Goal: Task Accomplishment & Management: Use online tool/utility

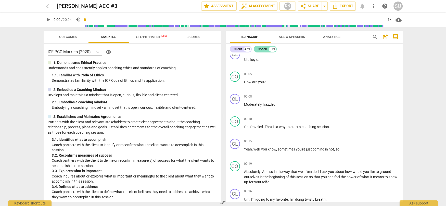
click at [261, 50] on div "Coach" at bounding box center [262, 49] width 9 height 5
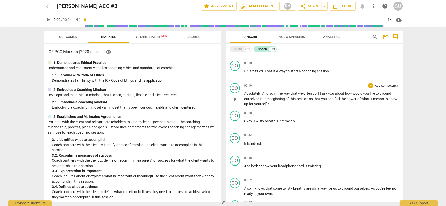
scroll to position [41, 0]
click at [374, 62] on p "Add competency" at bounding box center [386, 63] width 24 height 5
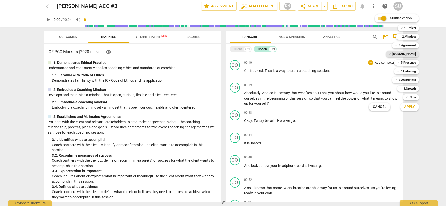
click at [412, 53] on b "[DOMAIN_NAME]" at bounding box center [403, 54] width 23 height 6
click at [407, 106] on span "Apply" at bounding box center [409, 107] width 11 height 5
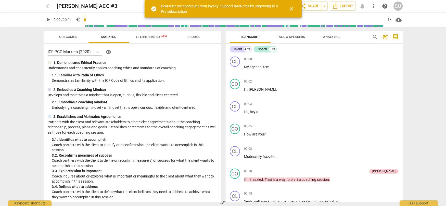
click at [290, 8] on span "close" at bounding box center [291, 9] width 6 height 6
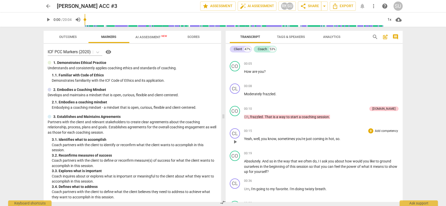
scroll to position [59, 0]
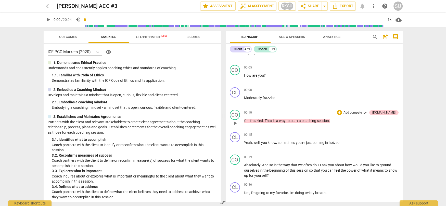
click at [367, 113] on p "Add competency" at bounding box center [355, 113] width 24 height 5
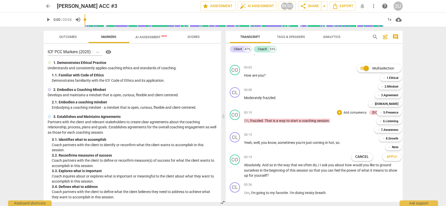
click at [360, 140] on div "Multiselection m ✓ 1.Ethical 1 ✓ 2.Mindset 2 ✓ 3.Agreement 3 ✓ [DOMAIN_NAME] 4 …" at bounding box center [380, 112] width 62 height 99
click at [350, 128] on div "Multiselection m ✓ 1.Ethical 1 ✓ 2.Mindset 2 ✓ 3.Agreement 3 ✓ [DOMAIN_NAME] 4 …" at bounding box center [380, 112] width 62 height 99
click at [327, 112] on div at bounding box center [223, 103] width 446 height 206
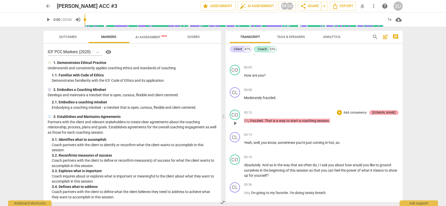
click at [388, 112] on div "[DOMAIN_NAME]" at bounding box center [383, 112] width 23 height 5
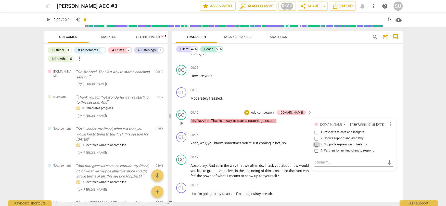
click at [316, 144] on input "3. Supports expression of feelings" at bounding box center [316, 145] width 8 height 6
checkbox input "true"
click at [323, 107] on div "CL play_arrow pause 00:08 + Add competency keyboard_arrow_right Moderately fraz…" at bounding box center [287, 96] width 231 height 22
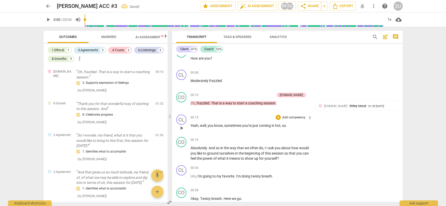
scroll to position [79, 0]
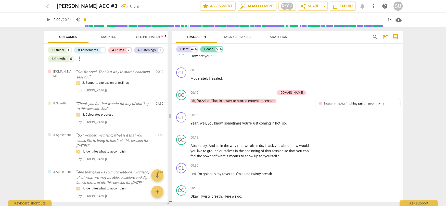
click at [210, 51] on div "Coach" at bounding box center [208, 49] width 9 height 5
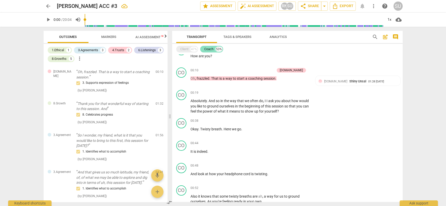
click at [206, 50] on div "Coach" at bounding box center [208, 49] width 9 height 5
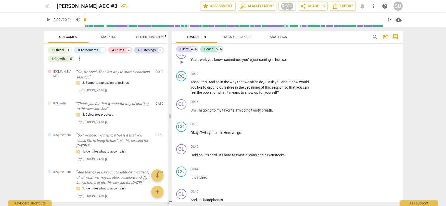
scroll to position [143, 0]
click at [299, 74] on p "Add competency" at bounding box center [294, 74] width 24 height 5
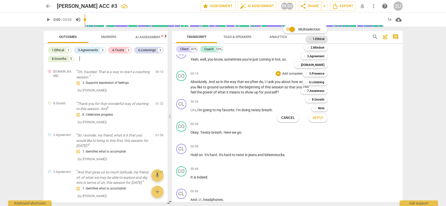
click at [316, 40] on b "1.Ethical" at bounding box center [319, 39] width 12 height 6
click at [318, 117] on span "Apply" at bounding box center [318, 118] width 11 height 5
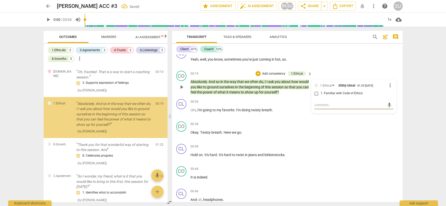
click at [316, 93] on input "1. Familiar with Code of Ethics" at bounding box center [316, 94] width 8 height 6
checkbox input "true"
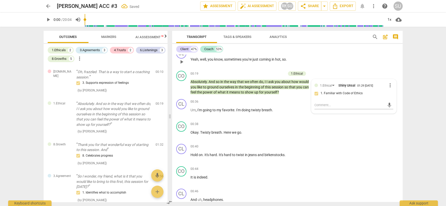
click at [337, 60] on div "CL play_arrow pause 00:15 + Add competency keyboard_arrow_right Yeah , well , y…" at bounding box center [287, 57] width 231 height 22
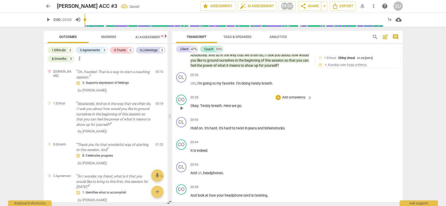
scroll to position [170, 0]
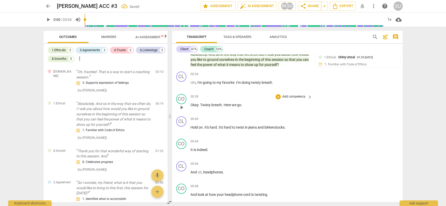
click at [289, 96] on p "Add competency" at bounding box center [294, 97] width 24 height 5
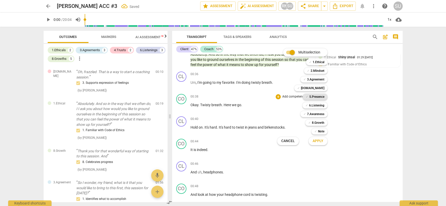
click at [311, 95] on b "5.Presence" at bounding box center [316, 97] width 15 height 6
click at [315, 139] on span "Apply" at bounding box center [318, 141] width 11 height 5
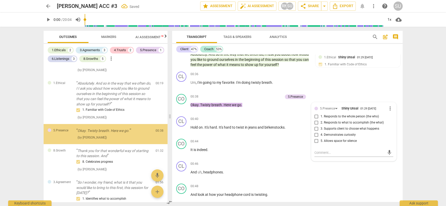
scroll to position [21, 0]
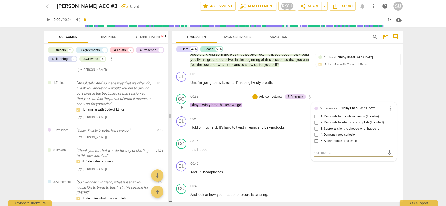
click at [315, 129] on input "3. Supports client to choose what happens" at bounding box center [316, 129] width 8 height 6
checkbox input "true"
click at [323, 87] on div "CL play_arrow pause 00:36 + Add competency keyboard_arrow_right Um , I'm going …" at bounding box center [287, 81] width 231 height 22
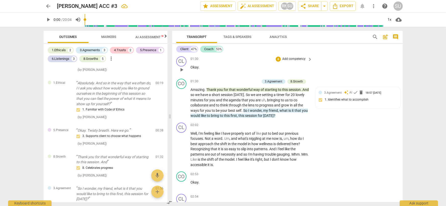
scroll to position [460, 0]
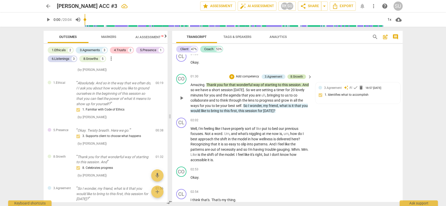
click at [297, 75] on div "8.Growth" at bounding box center [296, 76] width 12 height 5
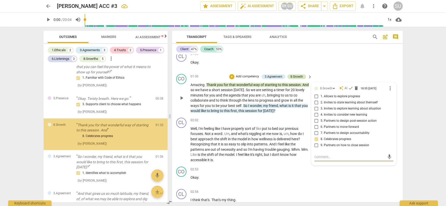
scroll to position [53, 0]
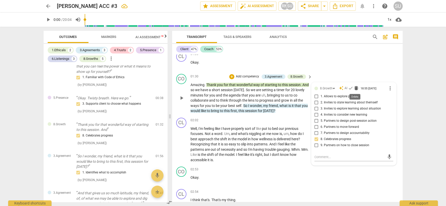
click at [355, 88] on span "delete" at bounding box center [356, 88] width 5 height 5
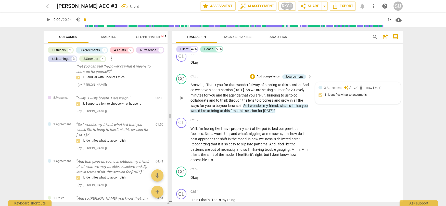
click at [271, 76] on p "Add competency" at bounding box center [268, 76] width 24 height 5
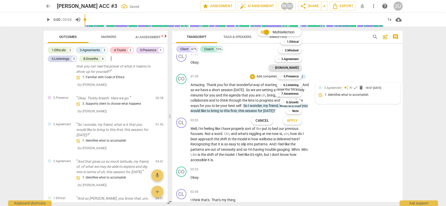
click at [290, 66] on b "[DOMAIN_NAME]" at bounding box center [286, 68] width 23 height 6
click at [294, 122] on span "Apply" at bounding box center [292, 120] width 11 height 5
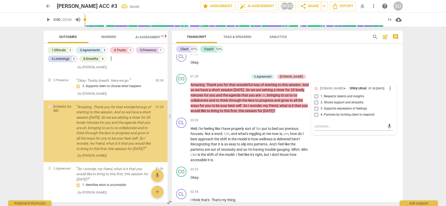
scroll to position [71, 0]
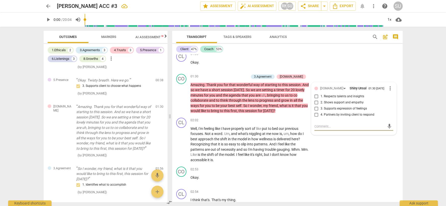
click at [315, 101] on input "2. Shows support and empathy" at bounding box center [316, 103] width 8 height 6
checkbox input "true"
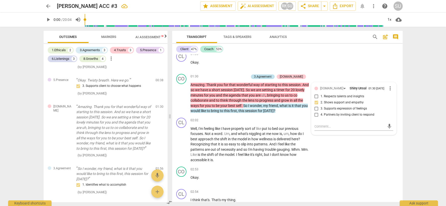
click at [272, 76] on div "3.Agreement" at bounding box center [263, 76] width 18 height 5
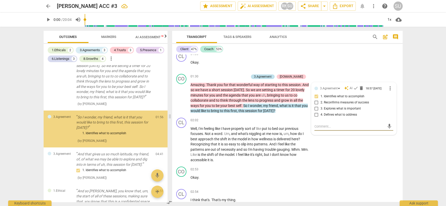
scroll to position [123, 0]
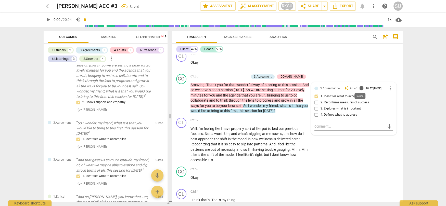
click at [360, 87] on span "delete" at bounding box center [361, 88] width 5 height 5
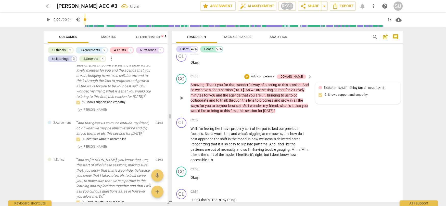
click at [271, 76] on p "Add competency" at bounding box center [262, 76] width 24 height 5
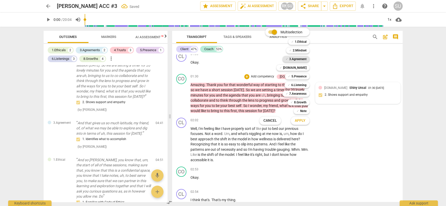
click at [299, 60] on b "3.Agreement" at bounding box center [297, 59] width 17 height 6
click at [299, 121] on span "Apply" at bounding box center [300, 120] width 11 height 5
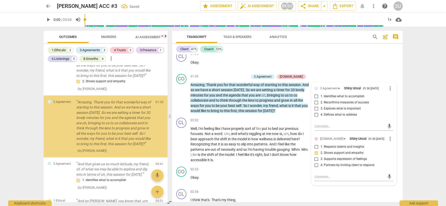
scroll to position [144, 0]
click at [314, 95] on input "1. Identifies what to accomplish" at bounding box center [316, 97] width 8 height 6
checkbox input "true"
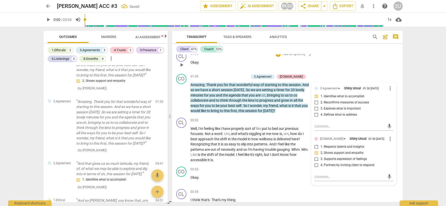
click at [337, 64] on div "CL play_arrow pause 01:30 + Add competency keyboard_arrow_right Okay ." at bounding box center [287, 60] width 231 height 22
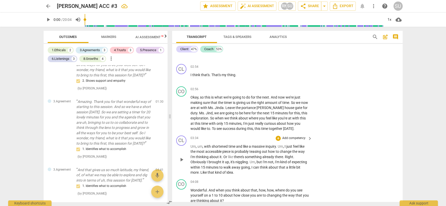
scroll to position [587, 0]
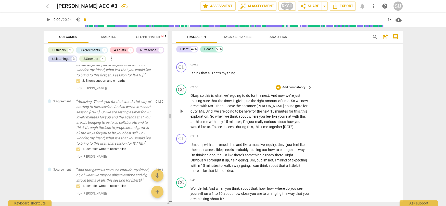
click at [291, 88] on p "Add competency" at bounding box center [294, 87] width 24 height 5
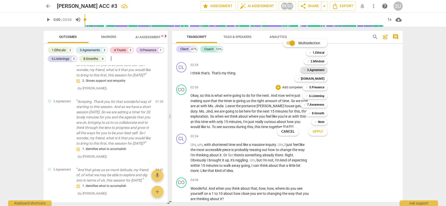
click at [314, 71] on b "3.Agreement" at bounding box center [315, 70] width 17 height 6
click at [319, 131] on span "Apply" at bounding box center [318, 131] width 11 height 5
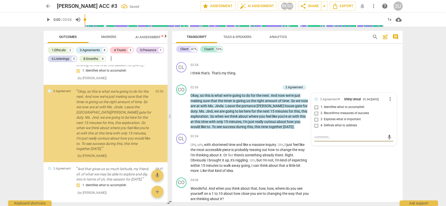
scroll to position [223, 0]
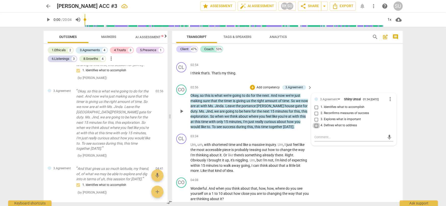
click at [316, 126] on input "4. Defines what to address" at bounding box center [316, 126] width 8 height 6
checkbox input "true"
click at [319, 136] on textarea at bounding box center [349, 137] width 71 height 5
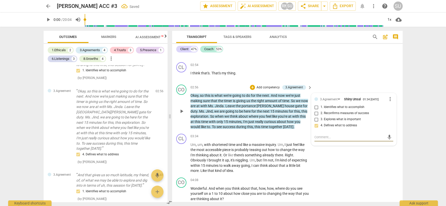
type textarea "Y"
type textarea "Yo"
type textarea "You"
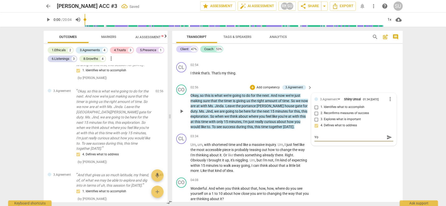
type textarea "You"
type textarea "You d"
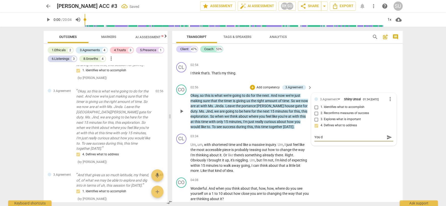
type textarea "You de"
type textarea "You d"
type textarea "You"
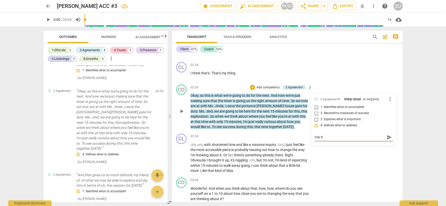
type textarea "You"
type textarea "You w"
type textarea "You wa"
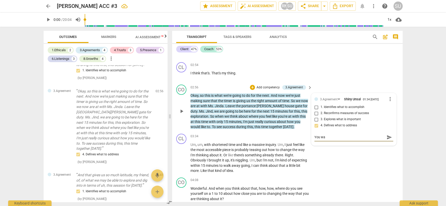
type textarea "You wan"
type textarea "You wann"
type textarea "You wanna"
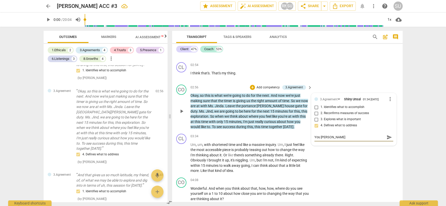
type textarea "You wanna"
type textarea "You wanna a"
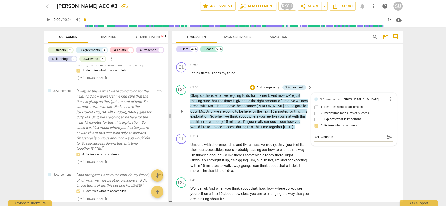
type textarea "You wanna as"
type textarea "You wanna ask"
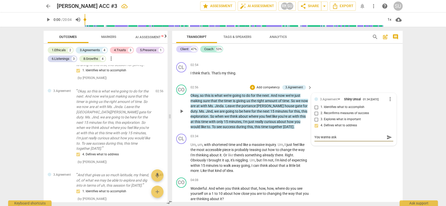
type textarea "You wanna ask"
type textarea "You wanna ask a"
type textarea "You wanna ask at"
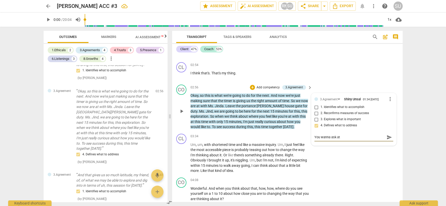
type textarea "You wanna ask at"
type textarea "You wanna ask at t"
type textarea "You wanna ask at th"
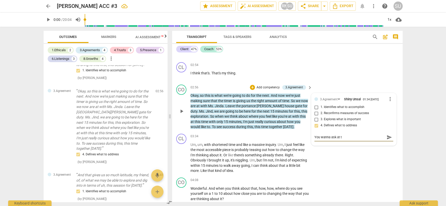
type textarea "You wanna ask at th"
type textarea "You wanna ask at the"
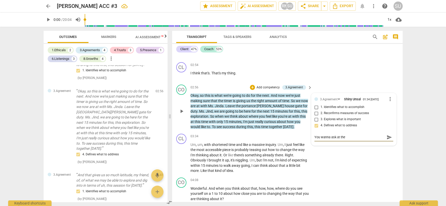
type textarea "You wanna ask at the e"
type textarea "You wanna ask at the en"
type textarea "You wanna ask at the end"
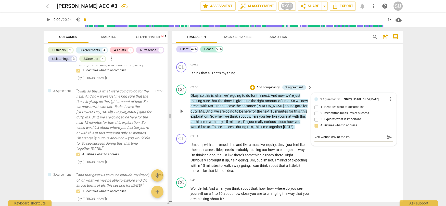
type textarea "You wanna ask at the end"
type textarea "You wanna ask at the end:"
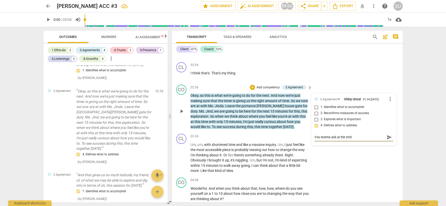
type textarea "You wanna ask at the end: ""
type textarea "You wanna ask at the end: "i"
type textarea "You wanna ask at the end: "is"
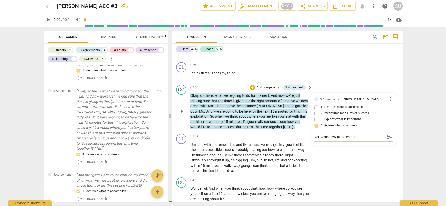
type textarea "You wanna ask at the end: "is"
type textarea "You wanna ask at the end: "is t"
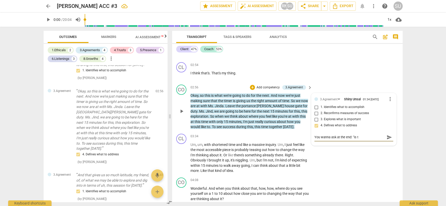
type textarea "You wanna ask at the end: "is th"
type textarea "You wanna ask at the end: "is tha"
type textarea "You wanna ask at the end: "is that"
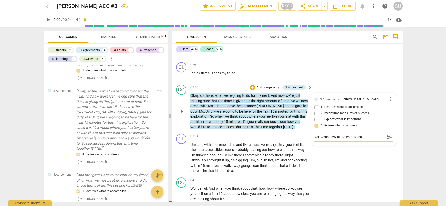
type textarea "You wanna ask at the end: "is that"
type textarea "You wanna ask at the end: "is that o"
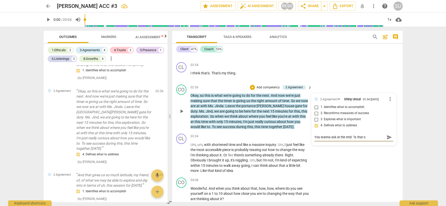
type textarea "You wanna ask at the end: "is that ok"
type textarea "You wanna ask at the end: "is that ok w"
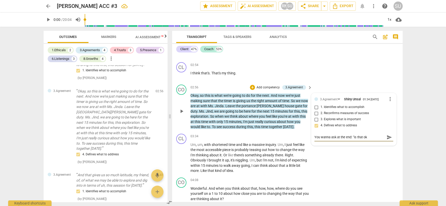
type textarea "You wanna ask at the end: "is that ok w"
type textarea "You wanna ask at the end: "is that ok wi"
type textarea "You wanna ask at the end: "is that ok wit"
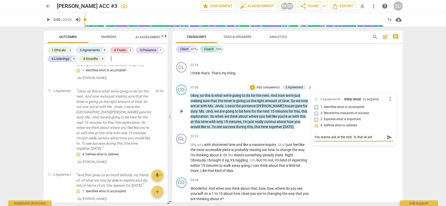
type textarea "You wanna ask at the end: "is that ok with"
type textarea "You wanna ask at the end: "is that ok with y"
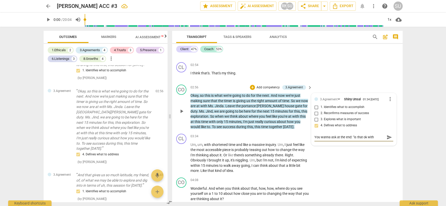
type textarea "You wanna ask at the end: "is that ok with y"
type textarea "You wanna ask at the end: "is that ok with yo"
type textarea "You wanna ask at the end: "is that ok with you"
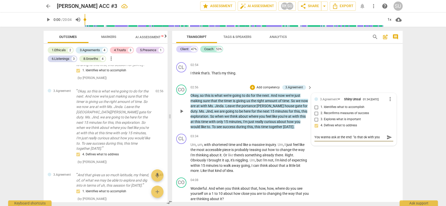
type textarea "You wanna ask at the end: "is that ok with you"
type textarea "You wanna ask at the end: "is that ok with you t"
type textarea "You wanna ask at the end: "is that ok with you to"
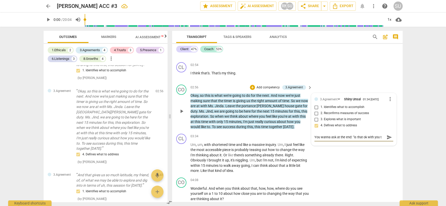
type textarea "You wanna ask at the end: "is that ok with you to"
type textarea "You wanna ask at the end: "is that ok with you too"
type textarea "You wanna ask at the end: "is that ok with you too?"
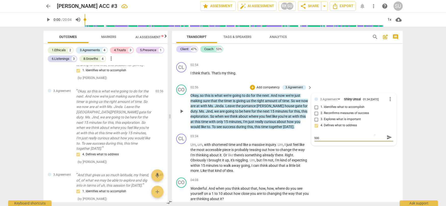
type textarea "You wanna ask at the end: "is that ok with you too?"
type textarea "You wanna ask at the end: "is that ok with you too? S"
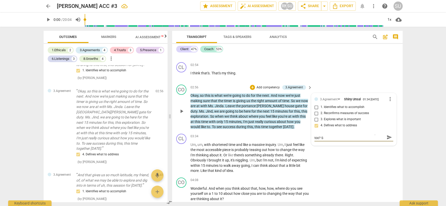
type textarea "You wanna ask at the end: "is that ok with you too? So"
type textarea "You wanna ask at the end: "is that ok with you too? So t"
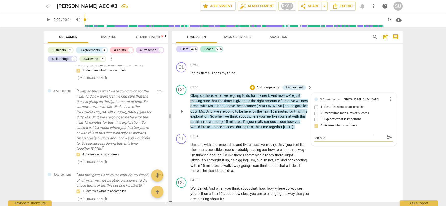
type textarea "You wanna ask at the end: "is that ok with you too? So t"
type textarea "You wanna ask at the end: "is that ok with you too? So th"
type textarea "You wanna ask at the end: "is that ok with you too? So tha"
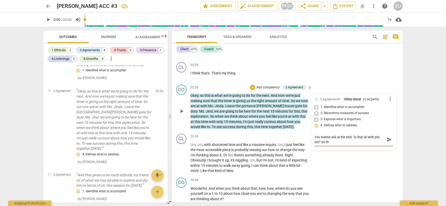
type textarea "You wanna ask at the end: "is that ok with you too? So tha"
type textarea "You wanna ask at the end: "is that ok with you too? So that"
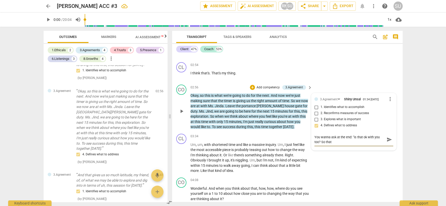
type textarea "You wanna ask at the end: "is that ok with you too? So that y"
type textarea "You wanna ask at the end: "is that ok with you too? So that yo"
type textarea "You wanna ask at the end: "is that ok with you too? So that you"
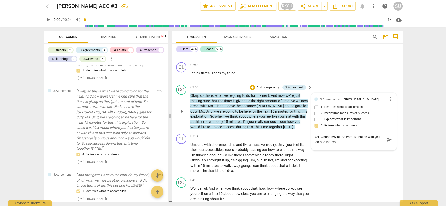
type textarea "You wanna ask at the end: "is that ok with you too? So that you"
type textarea "You wanna ask at the end: "is that ok with you too? So that you a"
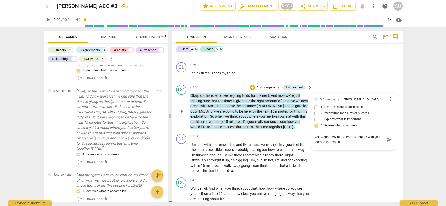
type textarea "You wanna ask at the end: "is that ok with you too? So that you ar"
type textarea "You wanna ask at the end: "is that ok with you too? So that you are"
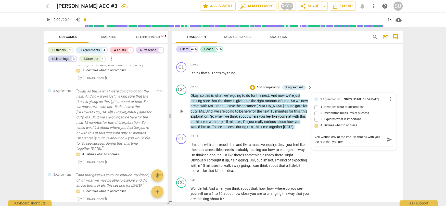
type textarea "You wanna ask at the end: "is that ok with you too? So that you are"
type textarea "You wanna ask at the end: "is that ok with you too? So that you are p"
type textarea "You wanna ask at the end: "is that ok with you too? So that you are pa"
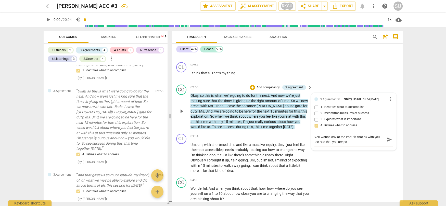
type textarea "You wanna ask at the end: "is that ok with you too? So that you are par"
type textarea "You wanna ask at the end: "is that ok with you too? So that you are part"
type textarea "You wanna ask at the end: "is that ok with you too? So that you are partn"
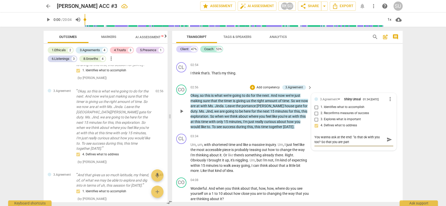
type textarea "You wanna ask at the end: "is that ok with you too? So that you are partn"
type textarea "You wanna ask at the end: "is that ok with you too? So that you are partne"
type textarea "You wanna ask at the end: "is that ok with you too? So that you are partner"
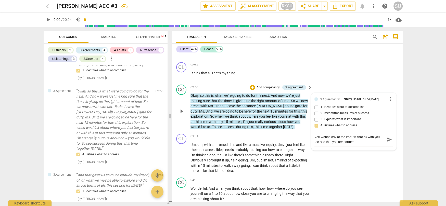
type textarea "You wanna ask at the end: "is that ok with you too? So that you are partneri"
type textarea "You wanna ask at the end: "is that ok with you too? So that you are partnerin"
type textarea "You wanna ask at the end: "is that ok with you too? So that you are partnering"
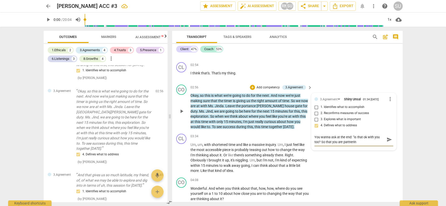
type textarea "You wanna ask at the end: "is that ok with you too? So that you are partnering"
type textarea "You wanna ask at the end: "is that ok with you too? So that you are partnering u"
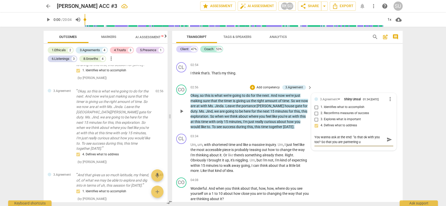
type textarea "You wanna ask at the end: "is that ok with you too? So that you are partnering …"
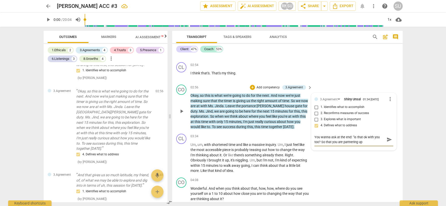
type textarea "You wanna ask at the end: "is that ok with you too? So that you are partnering …"
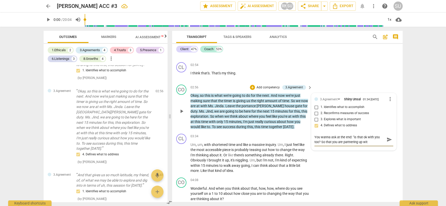
type textarea "You wanna ask at the end: "is that ok with you too? So that you are partnering …"
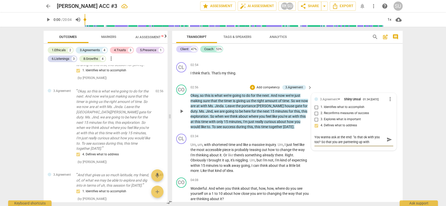
type textarea "You wanna ask at the end: "is that ok with you too? So that you are partnering …"
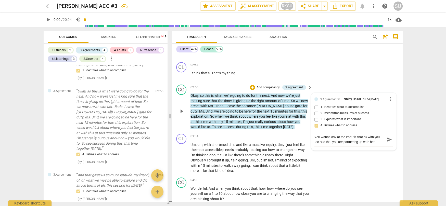
type textarea "You wanna ask at the end: "is that ok with you too? So that you are partnering …"
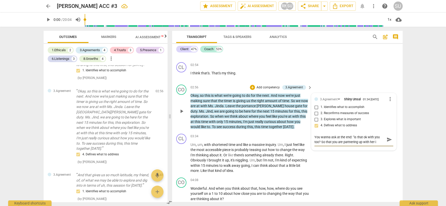
type textarea "You wanna ask at the end: "is that ok with you too? So that you are partnering …"
click at [388, 143] on span "send" at bounding box center [390, 142] width 6 height 6
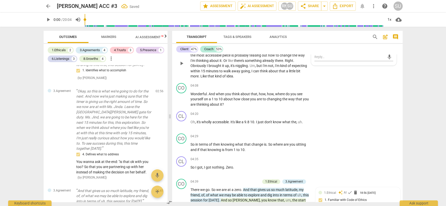
scroll to position [683, 0]
click at [293, 85] on p "Add competency" at bounding box center [294, 85] width 24 height 5
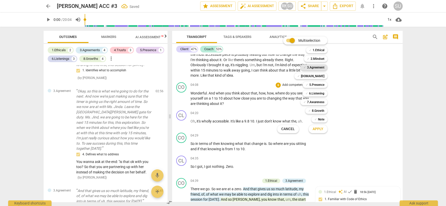
click at [315, 67] on b "3.Agreement" at bounding box center [315, 68] width 17 height 6
click at [319, 131] on span "Apply" at bounding box center [318, 129] width 11 height 5
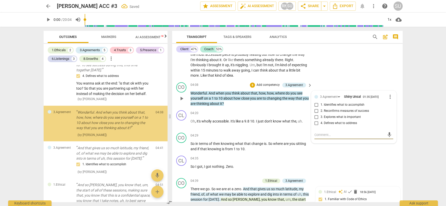
scroll to position [302, 0]
click at [316, 112] on input "2. Reconfirms measures of success" at bounding box center [316, 111] width 8 height 6
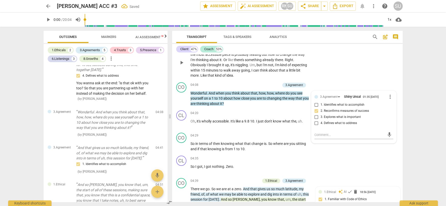
click at [338, 67] on div "CL play_arrow pause 03:34 + Add competency keyboard_arrow_right Um , um , with …" at bounding box center [287, 58] width 231 height 44
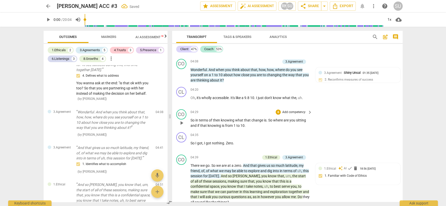
scroll to position [720, 0]
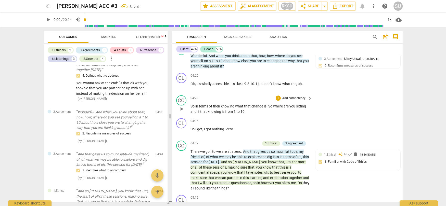
click at [290, 99] on p "Add competency" at bounding box center [294, 98] width 24 height 5
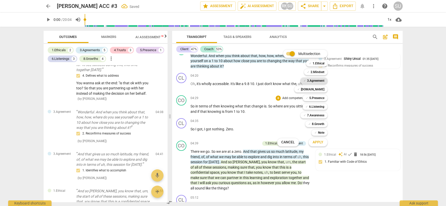
click at [310, 80] on b "3.Agreement" at bounding box center [315, 81] width 17 height 6
click at [316, 141] on span "Apply" at bounding box center [318, 142] width 11 height 5
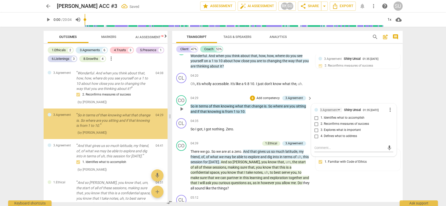
scroll to position [341, 0]
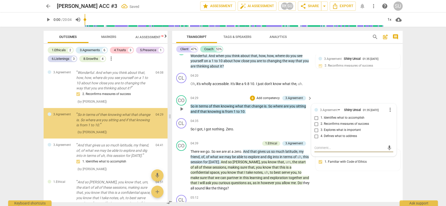
click at [316, 123] on input "2. Reconfirms measures of success" at bounding box center [316, 124] width 8 height 6
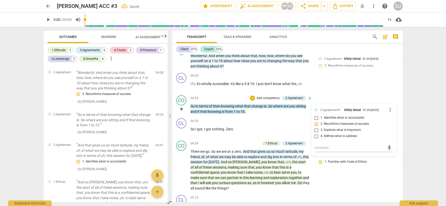
click at [329, 95] on div "CO play_arrow pause 04:29 + Add competency 3.Agreement keyboard_arrow_right So …" at bounding box center [287, 104] width 231 height 23
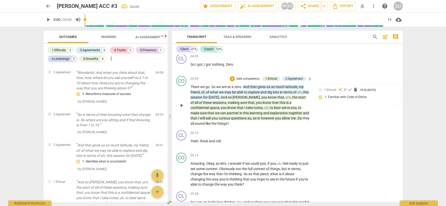
scroll to position [791, 0]
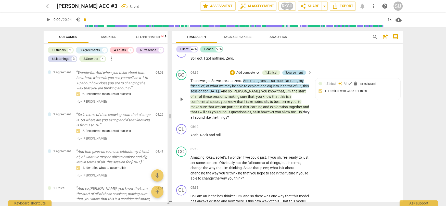
click at [297, 74] on div "3.Agreement" at bounding box center [294, 72] width 18 height 5
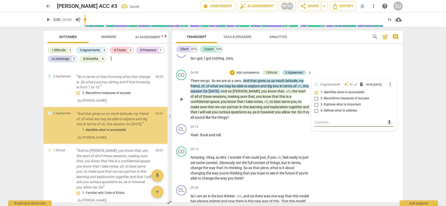
scroll to position [382, 0]
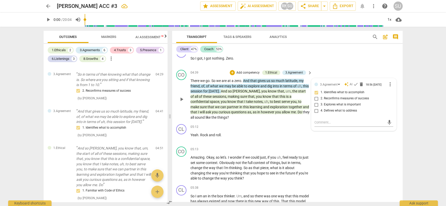
click at [324, 69] on div "CO play_arrow pause 04:39 + Add competency 1.Ethical 3.Agreement keyboard_arrow…" at bounding box center [287, 95] width 231 height 54
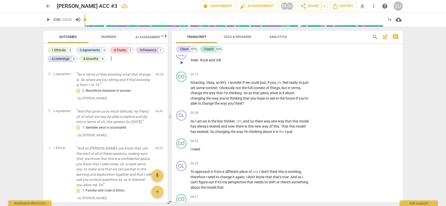
scroll to position [871, 0]
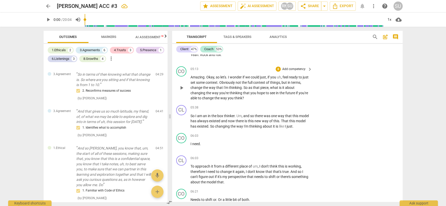
click at [287, 68] on p "Add competency" at bounding box center [294, 69] width 24 height 5
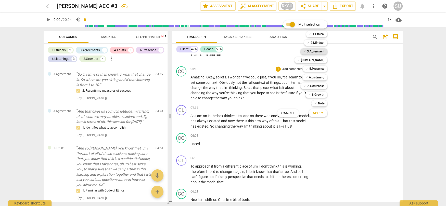
click at [314, 53] on b "3.Agreement" at bounding box center [315, 51] width 17 height 6
click at [316, 114] on span "Apply" at bounding box center [318, 113] width 11 height 5
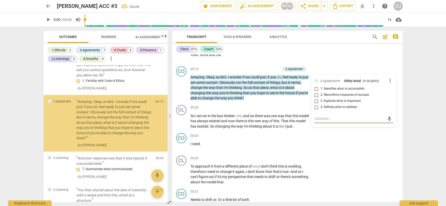
scroll to position [492, 0]
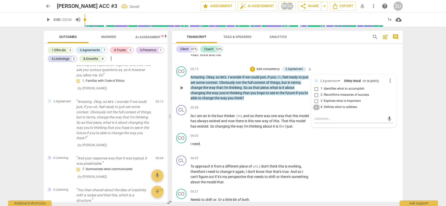
click at [316, 107] on input "4. Defines what to address" at bounding box center [316, 107] width 8 height 6
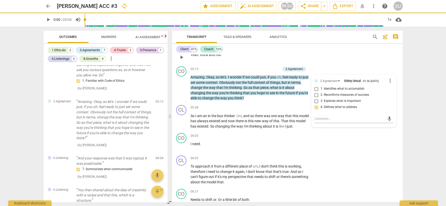
click at [339, 56] on div "CL play_arrow pause 05:12 + Add competency keyboard_arrow_right Yeah . Rock and…" at bounding box center [287, 53] width 231 height 22
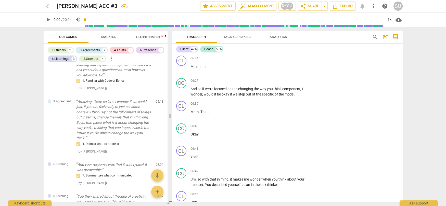
scroll to position [1035, 0]
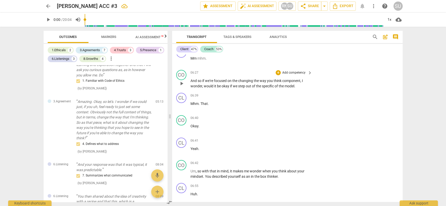
click at [289, 75] on div "+ Add competency keyboard_arrow_right" at bounding box center [294, 73] width 38 height 6
click at [289, 74] on p "Add competency" at bounding box center [294, 73] width 24 height 5
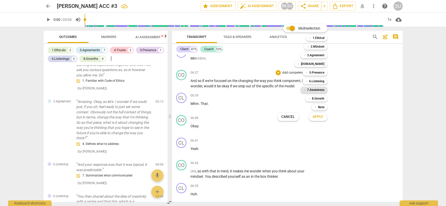
click at [310, 91] on b "7.Awareness" at bounding box center [315, 90] width 17 height 6
click at [315, 118] on span "Apply" at bounding box center [318, 117] width 11 height 5
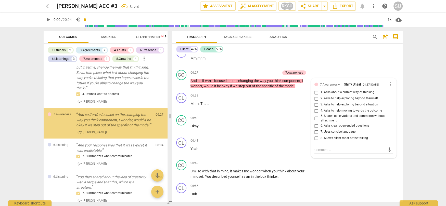
scroll to position [544, 0]
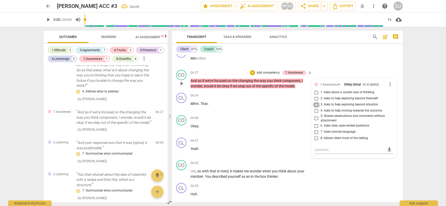
click at [315, 105] on input "3. Asks to help exploring beyond situation" at bounding box center [316, 105] width 8 height 6
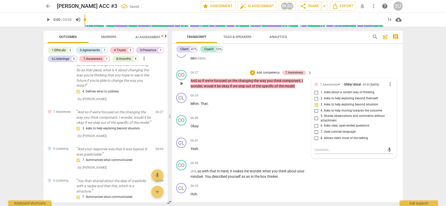
click at [271, 74] on p "Add competency" at bounding box center [268, 73] width 24 height 5
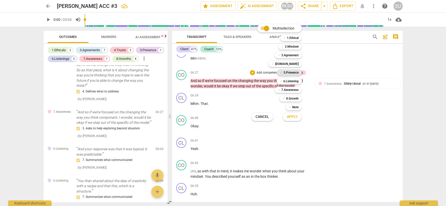
click at [288, 72] on b "5.Presence" at bounding box center [291, 73] width 15 height 6
click at [294, 118] on span "Apply" at bounding box center [292, 117] width 11 height 5
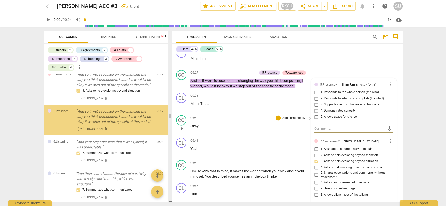
scroll to position [591, 0]
click at [314, 110] on input "4. Demonstrates curiosity" at bounding box center [316, 111] width 8 height 6
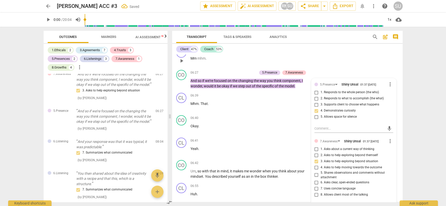
click at [339, 66] on div "CL play_arrow pause 06:24 + Add competency keyboard_arrow_right Mm mhm ." at bounding box center [287, 56] width 231 height 22
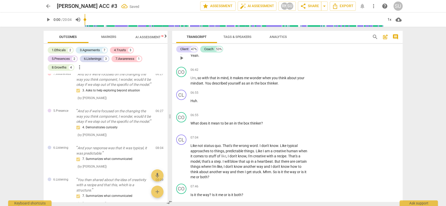
scroll to position [1129, 0]
click at [284, 70] on p "Add competency" at bounding box center [294, 69] width 24 height 5
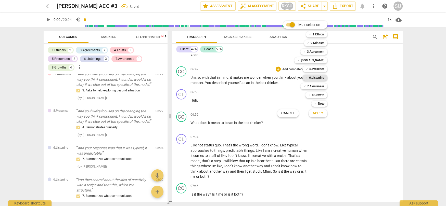
click at [310, 78] on b "6.Listening" at bounding box center [316, 78] width 15 height 6
click at [316, 113] on span "Apply" at bounding box center [318, 113] width 11 height 5
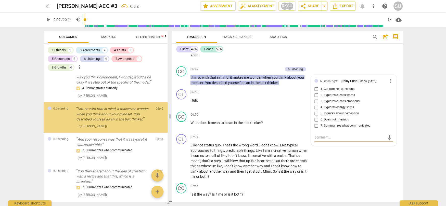
scroll to position [630, 0]
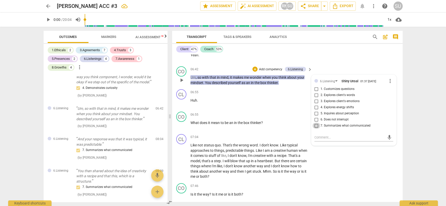
click at [315, 126] on input "7. Summarizes what communicated" at bounding box center [316, 126] width 8 height 6
click at [330, 59] on div "CL play_arrow pause 06:41 + Add competency keyboard_arrow_right Yeah ." at bounding box center [287, 53] width 231 height 22
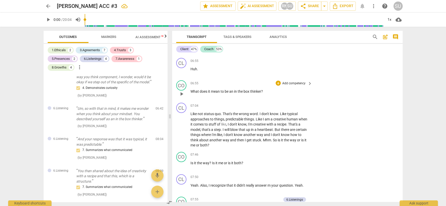
scroll to position [1163, 0]
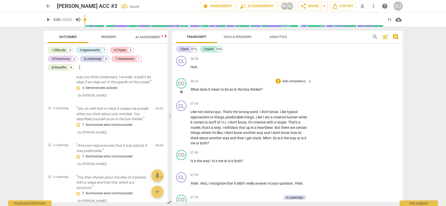
click at [286, 81] on p "Add competency" at bounding box center [294, 81] width 24 height 5
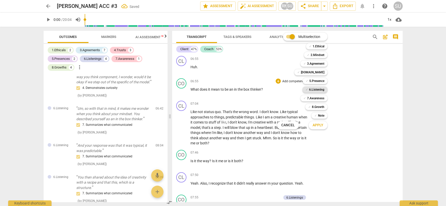
click at [309, 90] on b "6.Listening" at bounding box center [316, 90] width 15 height 6
click at [318, 126] on span "Apply" at bounding box center [318, 125] width 11 height 5
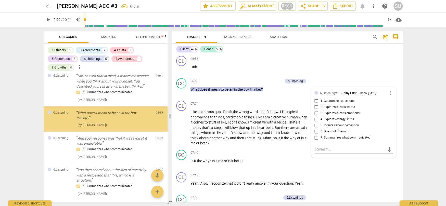
scroll to position [665, 0]
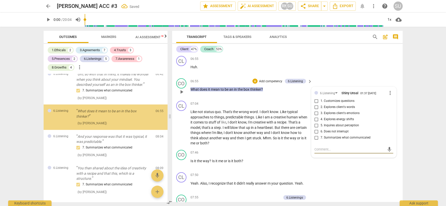
click at [315, 108] on input "2. Explores client's words" at bounding box center [316, 107] width 8 height 6
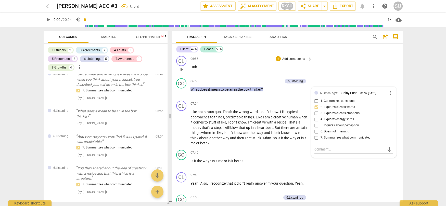
click at [342, 71] on div "CL play_arrow pause 06:55 + Add competency keyboard_arrow_right Huh ." at bounding box center [287, 65] width 231 height 22
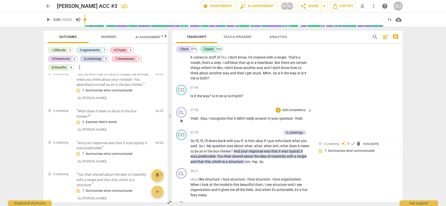
scroll to position [1229, 0]
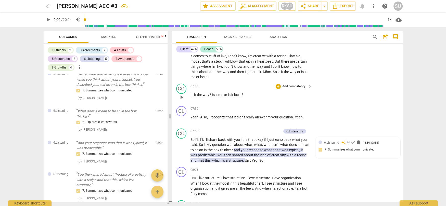
click at [284, 87] on p "Add competency" at bounding box center [294, 86] width 24 height 5
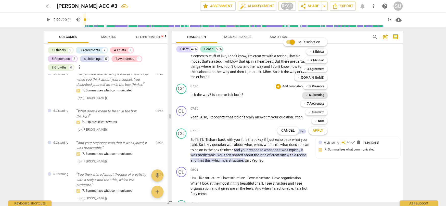
click at [313, 96] on b "6.Listening" at bounding box center [316, 95] width 15 height 6
click at [316, 130] on span "Apply" at bounding box center [318, 130] width 11 height 5
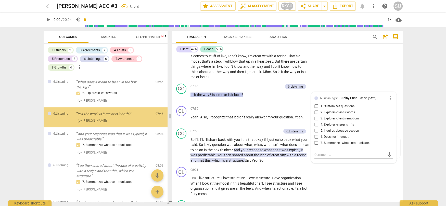
scroll to position [694, 0]
click at [315, 142] on input "7. Summarizes what communicated" at bounding box center [316, 143] width 8 height 6
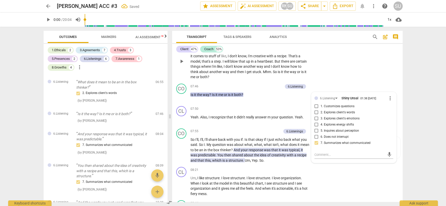
click at [339, 65] on div "CL play_arrow pause 07:04 + Add competency keyboard_arrow_right Like not status…" at bounding box center [287, 57] width 231 height 49
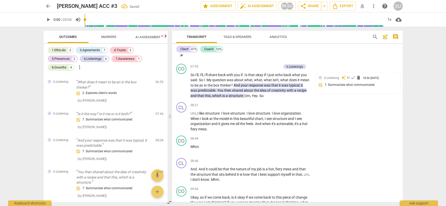
scroll to position [1294, 0]
click at [264, 66] on p "Add competency" at bounding box center [269, 65] width 24 height 5
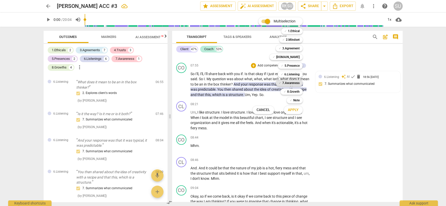
click at [284, 83] on b "7.Awareness" at bounding box center [290, 83] width 17 height 6
click at [288, 110] on span "Apply" at bounding box center [293, 110] width 11 height 5
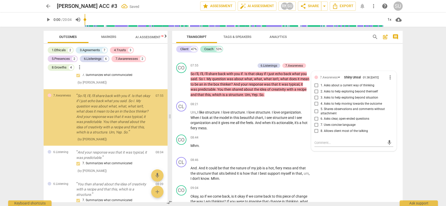
scroll to position [739, 0]
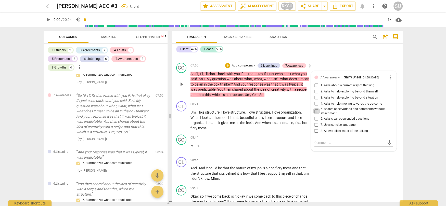
click at [315, 110] on input "5. Shares observations and comments without attachment" at bounding box center [316, 111] width 8 height 6
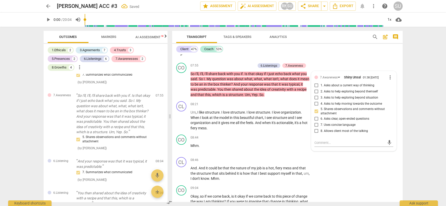
click at [327, 60] on div "CL play_arrow pause 07:50 + Add competency keyboard_arrow_right Yeah . Also , I…" at bounding box center [287, 50] width 231 height 22
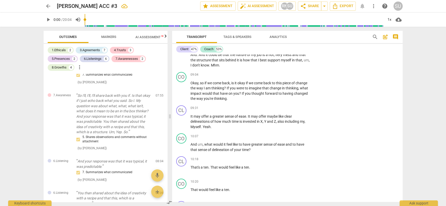
scroll to position [1420, 0]
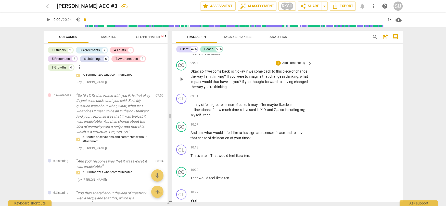
click at [287, 62] on p "Add competency" at bounding box center [294, 63] width 24 height 5
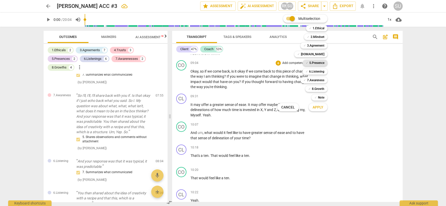
click at [312, 62] on b "5.Presence" at bounding box center [316, 63] width 15 height 6
click at [317, 109] on span "Apply" at bounding box center [318, 107] width 11 height 5
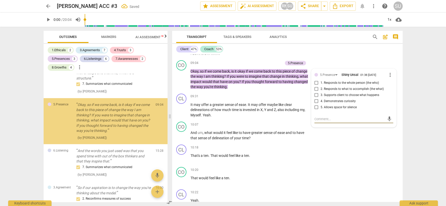
scroll to position [868, 0]
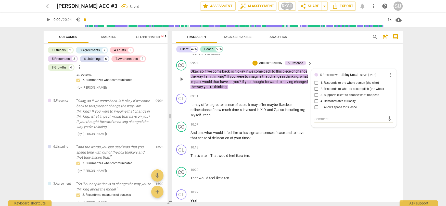
click at [316, 96] on input "3. Supports client to choose what happens" at bounding box center [316, 95] width 8 height 6
click at [334, 62] on div "CO play_arrow pause 09:04 + Add competency 5.Presence keyboard_arrow_right Okay…" at bounding box center [287, 74] width 231 height 33
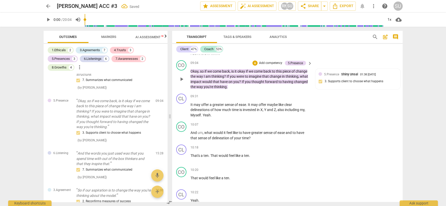
click at [266, 62] on p "Add competency" at bounding box center [271, 63] width 24 height 5
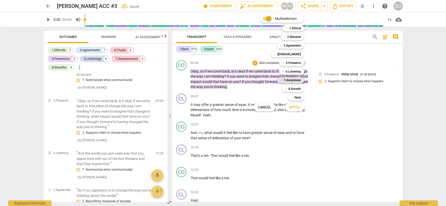
click at [293, 81] on b "7.Awareness" at bounding box center [292, 80] width 17 height 6
click at [297, 108] on span "Apply" at bounding box center [294, 107] width 11 height 5
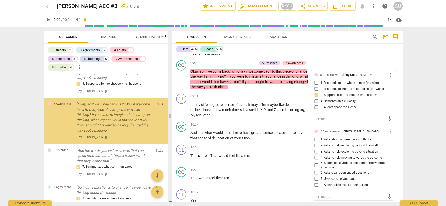
scroll to position [921, 0]
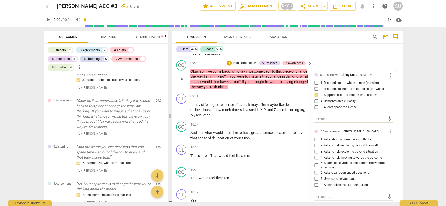
click at [316, 158] on input "4. Asks to help moving towards the outcome" at bounding box center [316, 158] width 8 height 6
click at [316, 196] on textarea at bounding box center [349, 197] width 71 height 5
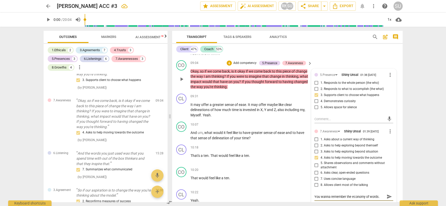
click at [387, 195] on span "send" at bounding box center [390, 197] width 6 height 6
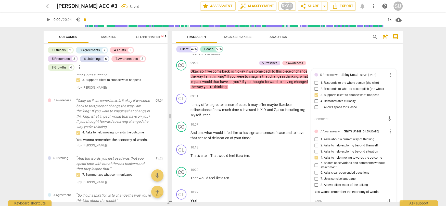
click at [420, 107] on div "arrow_back Gerry ACC #3 Saved edit star Assessment auto_fix_high AI Assessment …" at bounding box center [223, 103] width 446 height 206
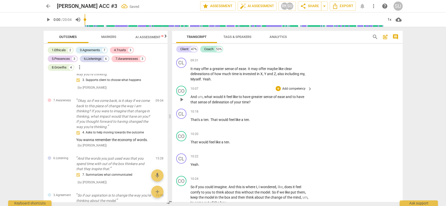
scroll to position [1456, 0]
click at [292, 89] on p "Add competency" at bounding box center [294, 89] width 24 height 5
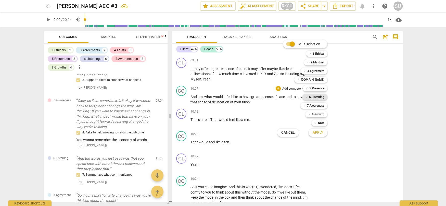
click at [312, 97] on b "6.Listening" at bounding box center [316, 97] width 15 height 6
click at [319, 133] on span "Apply" at bounding box center [318, 132] width 11 height 5
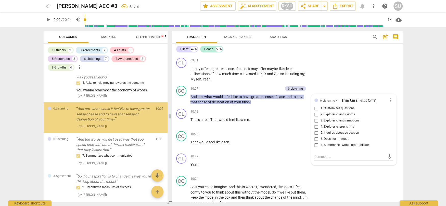
scroll to position [971, 0]
click at [313, 121] on input "3. Explores client's emotions" at bounding box center [316, 121] width 8 height 6
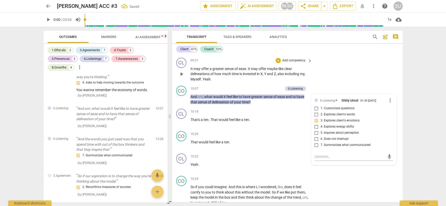
click at [335, 77] on div "CL play_arrow pause 09:31 + Add competency keyboard_arrow_right It may offer a …" at bounding box center [287, 70] width 231 height 28
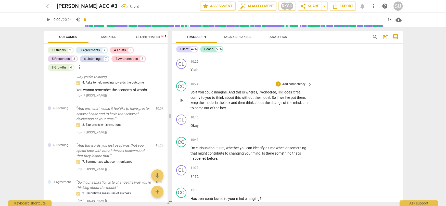
scroll to position [1556, 0]
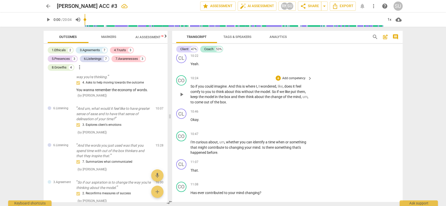
click at [289, 78] on p "Add competency" at bounding box center [294, 78] width 24 height 5
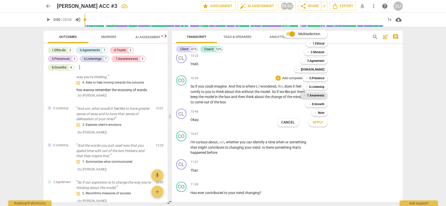
click at [312, 95] on b "7.Awareness" at bounding box center [315, 96] width 17 height 6
click at [317, 122] on span "Apply" at bounding box center [318, 122] width 11 height 5
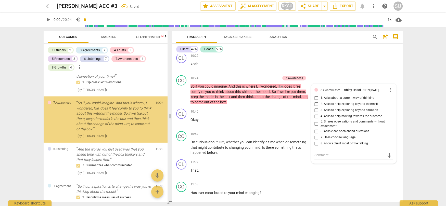
scroll to position [1016, 0]
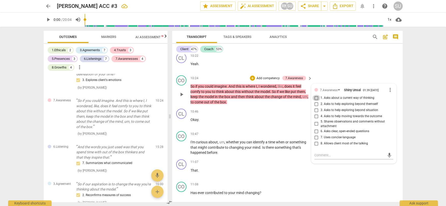
click at [316, 98] on input "1. Asks about a current way of thinking" at bounding box center [316, 98] width 8 height 6
click at [336, 67] on div "CL play_arrow pause 10:22 + Add competency keyboard_arrow_right Yeah ." at bounding box center [287, 62] width 231 height 22
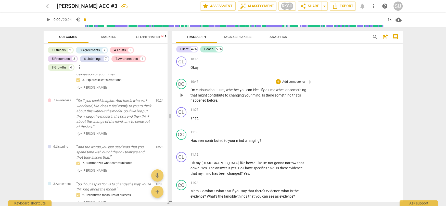
scroll to position [1610, 0]
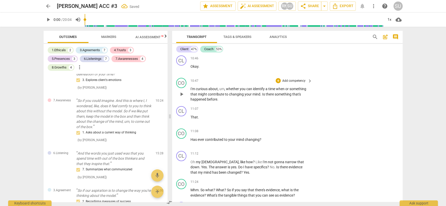
click at [294, 80] on p "Add competency" at bounding box center [294, 81] width 24 height 5
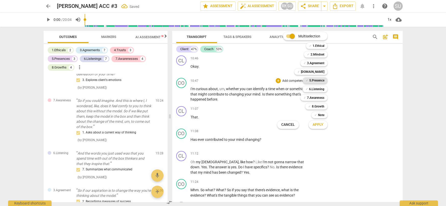
click at [312, 82] on b "5.Presence" at bounding box center [316, 81] width 15 height 6
click at [314, 125] on span "Apply" at bounding box center [318, 124] width 11 height 5
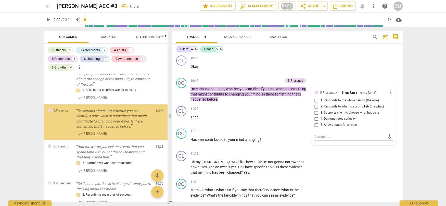
scroll to position [1063, 0]
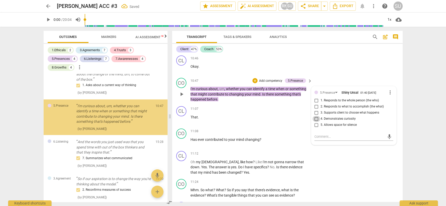
click at [315, 119] on input "4. Demonstrates curiosity" at bounding box center [316, 119] width 8 height 6
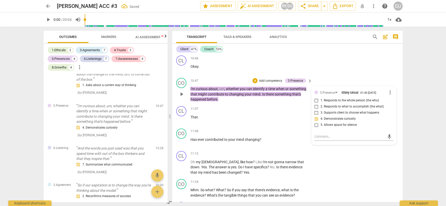
click at [273, 81] on p "Add competency" at bounding box center [271, 81] width 24 height 5
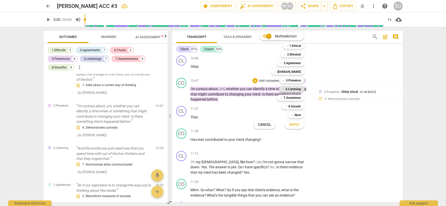
click at [284, 91] on span "✓" at bounding box center [283, 89] width 3 height 6
click at [289, 126] on button "Apply" at bounding box center [294, 124] width 19 height 9
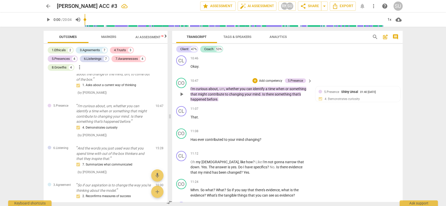
click at [275, 80] on p "Add competency" at bounding box center [271, 81] width 24 height 5
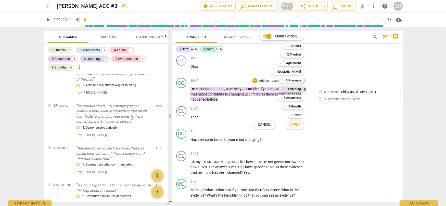
click at [287, 87] on b "6.Listening" at bounding box center [293, 89] width 15 height 6
click at [290, 126] on span "Apply" at bounding box center [294, 124] width 11 height 5
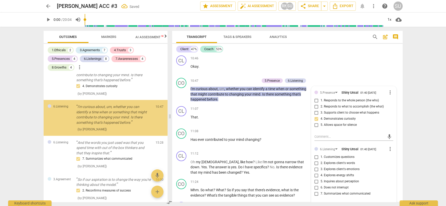
scroll to position [1105, 0]
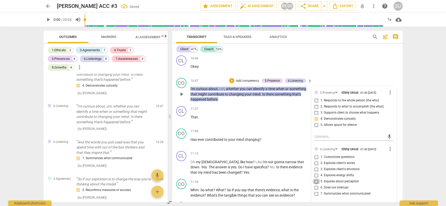
click at [317, 181] on input "5. Inquires about perception" at bounding box center [316, 182] width 8 height 6
click at [337, 63] on div "CL play_arrow pause 10:46 + Add competency keyboard_arrow_right Okay ." at bounding box center [287, 65] width 231 height 22
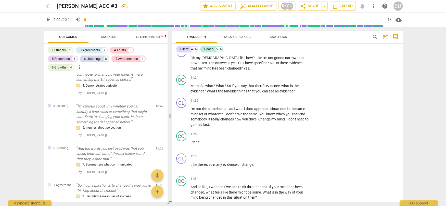
scroll to position [1714, 0]
click at [294, 77] on p "Add competency" at bounding box center [294, 77] width 24 height 5
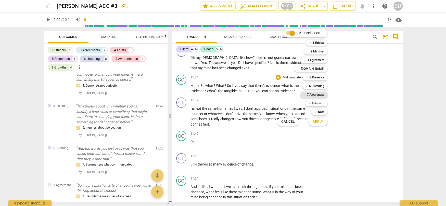
click at [310, 95] on b "7.Awareness" at bounding box center [315, 95] width 17 height 6
click at [316, 122] on span "Apply" at bounding box center [318, 121] width 11 height 5
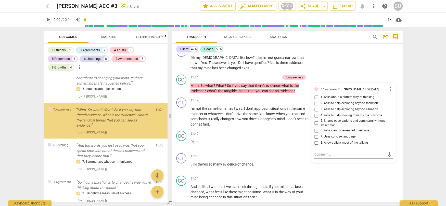
scroll to position [1148, 0]
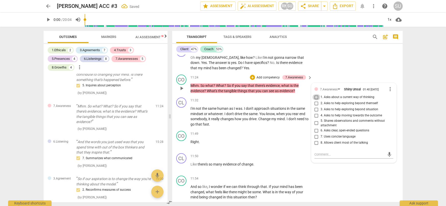
click at [315, 97] on input "1. Asks about a current way of thinking" at bounding box center [316, 97] width 8 height 6
click at [345, 59] on div "CL play_arrow pause 11:12 + Add competency keyboard_arrow_right Oh my God , lik…" at bounding box center [287, 59] width 231 height 28
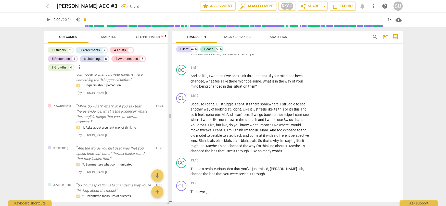
scroll to position [1830, 0]
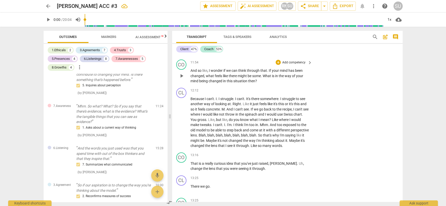
click at [287, 62] on p "Add competency" at bounding box center [294, 62] width 24 height 5
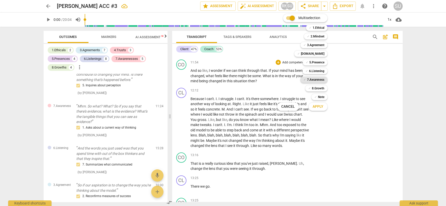
click at [313, 80] on b "7.Awareness" at bounding box center [315, 80] width 17 height 6
click at [317, 108] on span "Apply" at bounding box center [318, 106] width 11 height 5
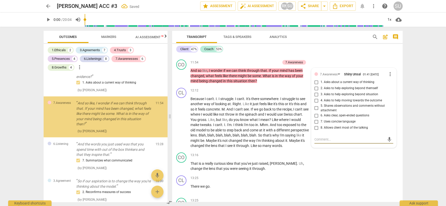
scroll to position [1192, 0]
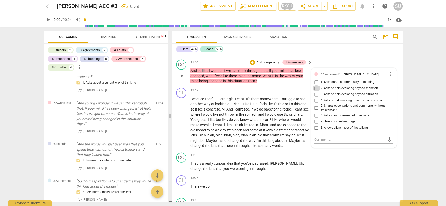
click at [316, 88] on input "2. Asks to help exploring beyond themself" at bounding box center [316, 88] width 8 height 6
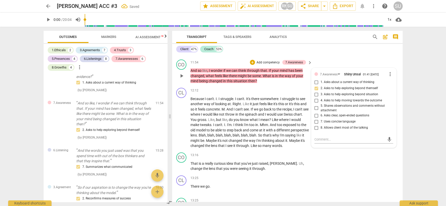
click at [329, 58] on div "CO play_arrow pause 11:54 + Add competency 7.Awareness keyboard_arrow_right And…" at bounding box center [287, 72] width 231 height 28
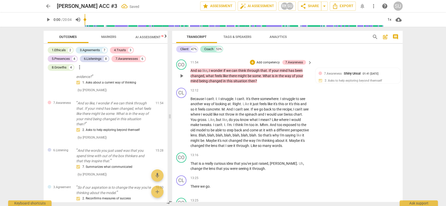
click at [269, 62] on p "Add competency" at bounding box center [268, 62] width 24 height 5
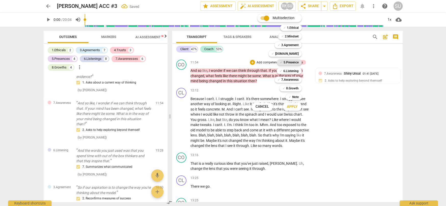
click at [285, 63] on b "5.Presence" at bounding box center [291, 62] width 15 height 6
click at [292, 108] on span "Apply" at bounding box center [292, 106] width 11 height 5
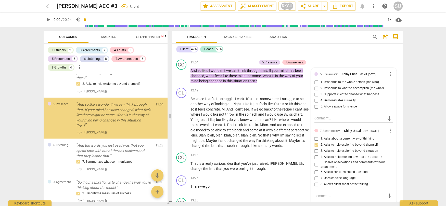
scroll to position [1240, 0]
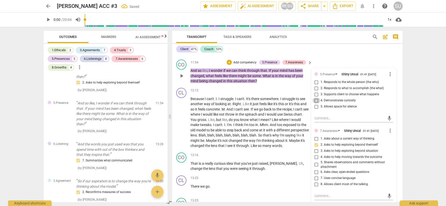
click at [316, 100] on input "4. Demonstrates curiosity" at bounding box center [316, 101] width 8 height 6
click at [338, 53] on div "Client 47% Coach 53%" at bounding box center [287, 49] width 222 height 9
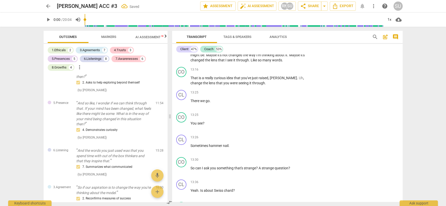
scroll to position [1915, 0]
click at [296, 71] on p "Add competency" at bounding box center [294, 71] width 24 height 5
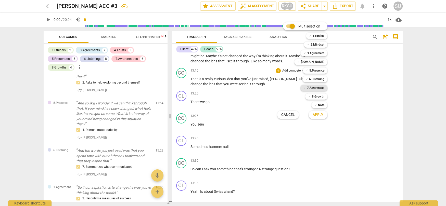
click at [310, 88] on b "7.Awareness" at bounding box center [315, 88] width 17 height 6
click at [314, 114] on span "Apply" at bounding box center [318, 114] width 11 height 5
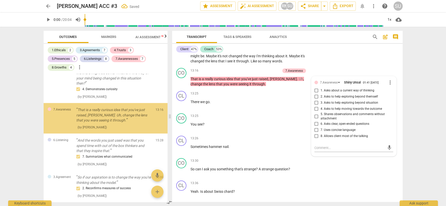
scroll to position [1282, 0]
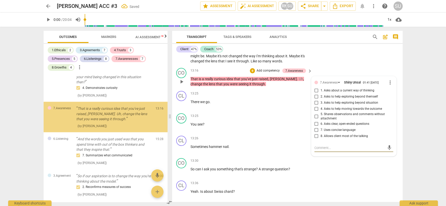
click at [315, 116] on input "5. Shares observations and comments without attachment" at bounding box center [316, 116] width 8 height 6
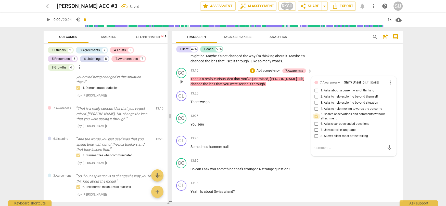
click at [315, 116] on input "5. Shares observations and comments without attachment" at bounding box center [316, 116] width 8 height 6
click at [262, 70] on p "Add competency" at bounding box center [268, 71] width 24 height 5
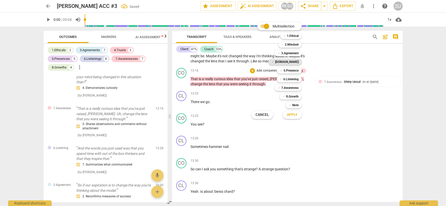
click at [290, 61] on b "[DOMAIN_NAME]" at bounding box center [286, 62] width 23 height 6
click at [291, 116] on span "Apply" at bounding box center [292, 114] width 11 height 5
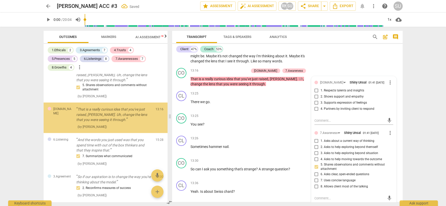
scroll to position [1322, 0]
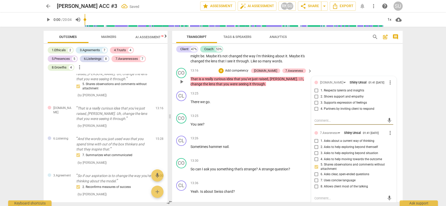
click at [316, 103] on input "3. Supports expression of feelings" at bounding box center [316, 103] width 8 height 6
click at [339, 56] on div "CL play_arrow pause 12:12 + Add competency keyboard_arrow_right Because I can't…" at bounding box center [287, 33] width 231 height 65
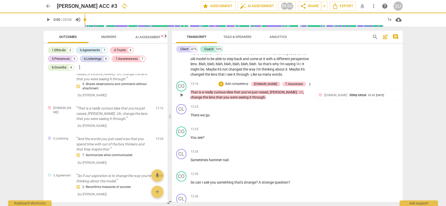
scroll to position [1881, 0]
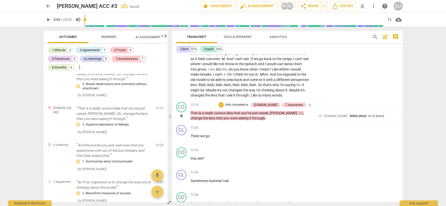
click at [244, 103] on p "Add competency" at bounding box center [237, 105] width 24 height 5
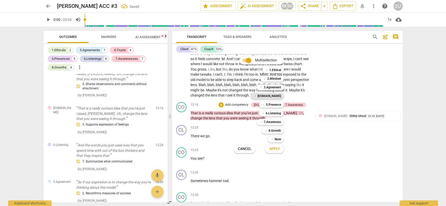
click at [272, 96] on b "[DOMAIN_NAME]" at bounding box center [268, 96] width 23 height 6
click at [275, 149] on span "Apply" at bounding box center [274, 149] width 11 height 5
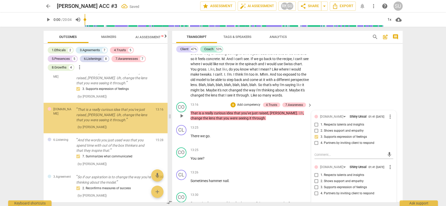
scroll to position [1359, 0]
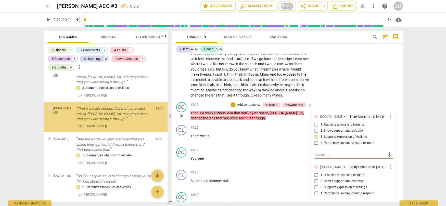
click at [316, 125] on input "1. Respects talents and insights" at bounding box center [316, 125] width 8 height 6
click at [346, 84] on div "CL play_arrow pause 12:12 + Add competency keyboard_arrow_right Because I can't…" at bounding box center [287, 67] width 231 height 65
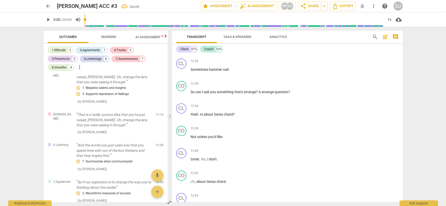
scroll to position [1997, 0]
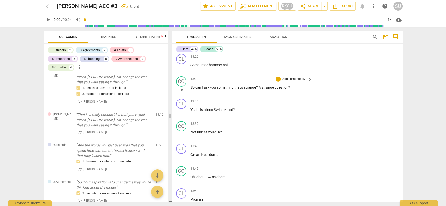
click at [294, 80] on p "Add competency" at bounding box center [294, 79] width 24 height 5
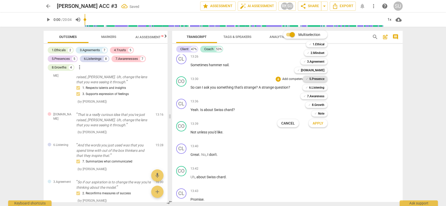
click at [313, 79] on b "5.Presence" at bounding box center [316, 79] width 15 height 6
click at [318, 125] on span "Apply" at bounding box center [318, 123] width 11 height 5
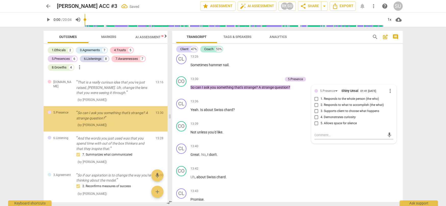
scroll to position [1393, 0]
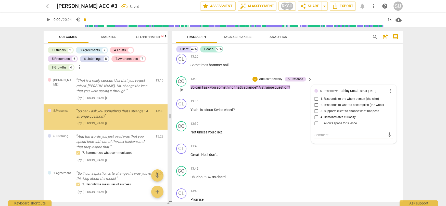
click at [316, 111] on input "3. Supports client to choose what happens" at bounding box center [316, 111] width 8 height 6
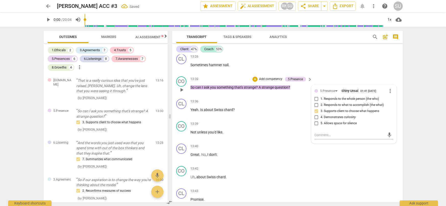
click at [264, 80] on p "Add competency" at bounding box center [271, 79] width 24 height 5
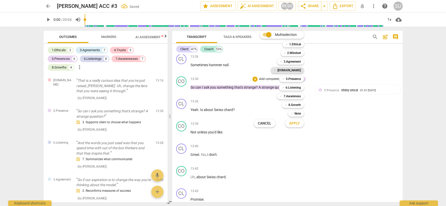
click at [291, 69] on div "✓ 4.Trust" at bounding box center [287, 70] width 33 height 6
click at [292, 125] on span "Apply" at bounding box center [294, 123] width 11 height 5
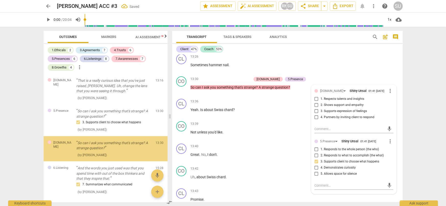
scroll to position [1425, 0]
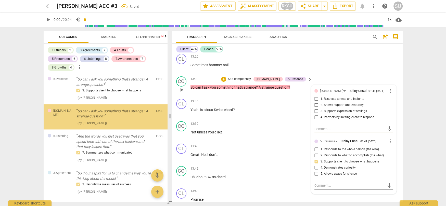
click at [315, 117] on input "4. Partners by inviting client to respond" at bounding box center [316, 118] width 8 height 6
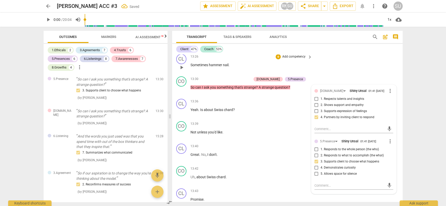
click at [345, 62] on div "CL play_arrow pause 13:26 + Add competency keyboard_arrow_right Sometimes hamme…" at bounding box center [287, 63] width 231 height 22
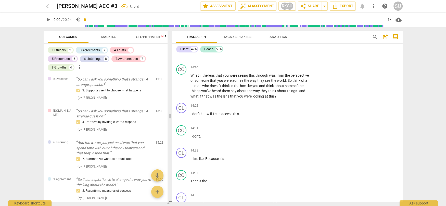
scroll to position [2139, 0]
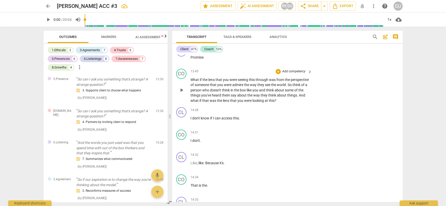
click at [298, 71] on p "Add competency" at bounding box center [294, 71] width 24 height 5
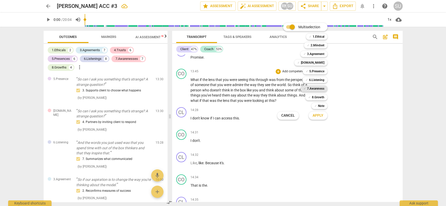
click at [321, 90] on b "7.Awareness" at bounding box center [315, 89] width 17 height 6
click at [316, 118] on button "Apply" at bounding box center [318, 115] width 19 height 9
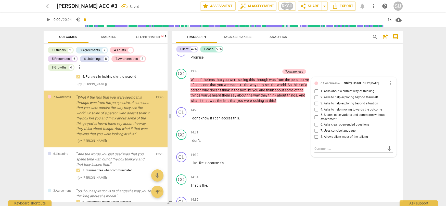
scroll to position [1472, 0]
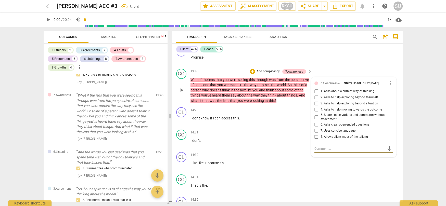
click at [316, 109] on input "4. Asks to help moving towards the outcome" at bounding box center [316, 110] width 8 height 6
click at [341, 62] on div "CL play_arrow pause 13:43 + Add competency keyboard_arrow_right Promise ." at bounding box center [287, 55] width 231 height 22
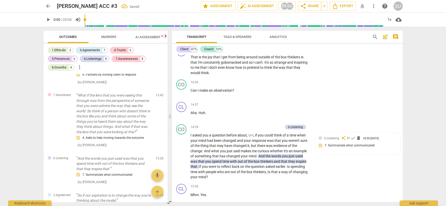
scroll to position [2292, 0]
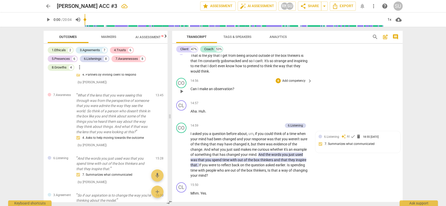
click at [297, 82] on p "Add competency" at bounding box center [294, 81] width 24 height 5
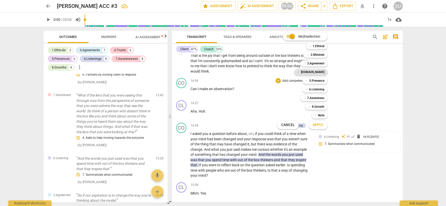
click at [300, 73] on span "✓" at bounding box center [298, 72] width 3 height 6
click at [313, 124] on span "Apply" at bounding box center [318, 125] width 11 height 5
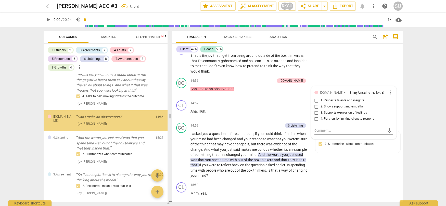
scroll to position [1517, 0]
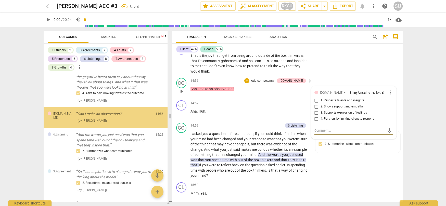
click at [313, 120] on input "4. Partners by inviting client to respond" at bounding box center [316, 119] width 8 height 6
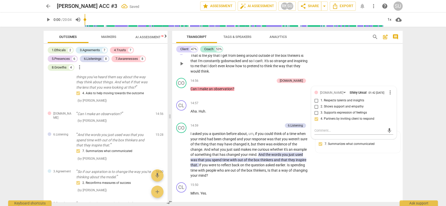
click at [340, 64] on div "CL play_arrow pause 14:35 + Add competency keyboard_arrow_right That is the joy…" at bounding box center [287, 59] width 231 height 33
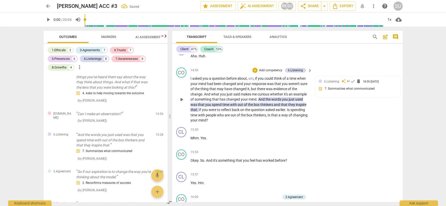
scroll to position [2348, 0]
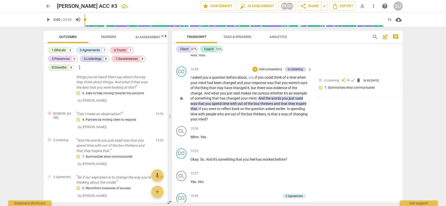
click at [274, 69] on p "Add competency" at bounding box center [271, 69] width 24 height 5
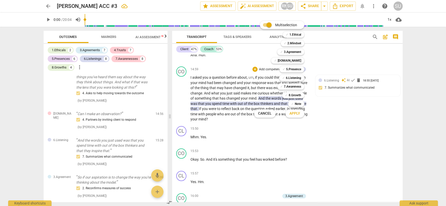
click at [238, 106] on div at bounding box center [223, 103] width 446 height 206
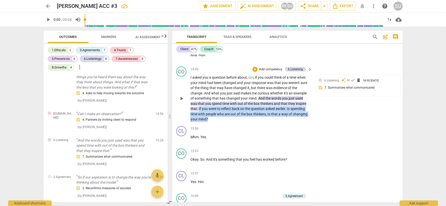
drag, startPoint x: 198, startPoint y: 108, endPoint x: 228, endPoint y: 119, distance: 31.0
click at [228, 119] on p "I asked you a question before about , um , if you could think of a time when yo…" at bounding box center [249, 98] width 119 height 47
click at [262, 70] on p "Add competency" at bounding box center [271, 69] width 24 height 5
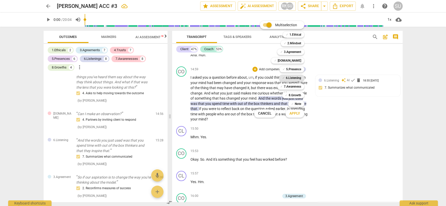
click at [286, 78] on b "6.Listening" at bounding box center [293, 78] width 15 height 6
click at [292, 115] on span "Apply" at bounding box center [294, 113] width 11 height 5
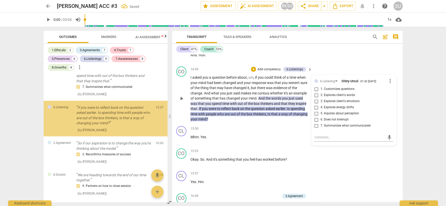
scroll to position [1588, 0]
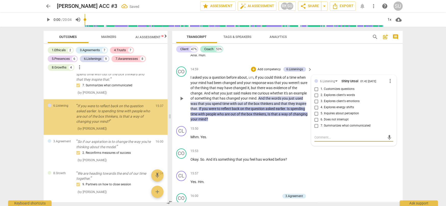
click at [317, 89] on input "1. Customizes questions" at bounding box center [316, 89] width 8 height 6
click at [341, 45] on div "Client 47% Coach 53%" at bounding box center [287, 49] width 222 height 9
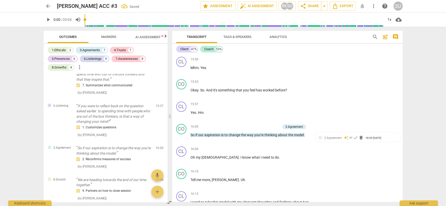
scroll to position [2418, 0]
click at [287, 81] on p "Add competency" at bounding box center [294, 81] width 24 height 5
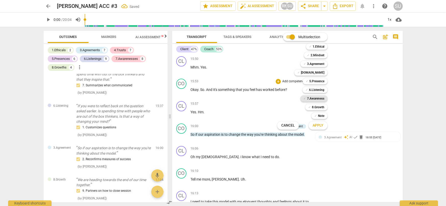
click at [310, 98] on b "7.Awareness" at bounding box center [315, 99] width 17 height 6
click at [313, 126] on span "Apply" at bounding box center [318, 125] width 11 height 5
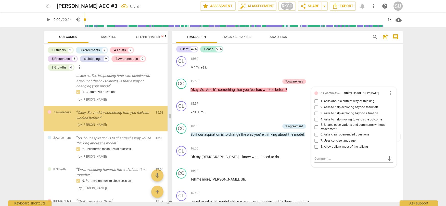
scroll to position [1625, 0]
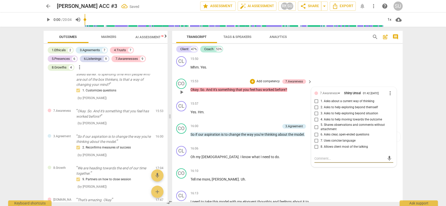
click at [316, 101] on input "1. Asks about a current way of thinking" at bounding box center [316, 101] width 8 height 6
click at [348, 58] on div "CL play_arrow pause 15:50 + Add competency keyboard_arrow_right Mhm . Yes ." at bounding box center [287, 65] width 231 height 22
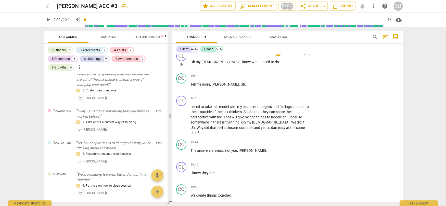
scroll to position [2507, 0]
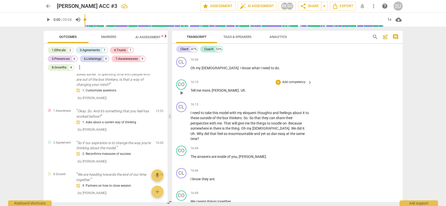
click at [286, 83] on p "Add competency" at bounding box center [294, 82] width 24 height 5
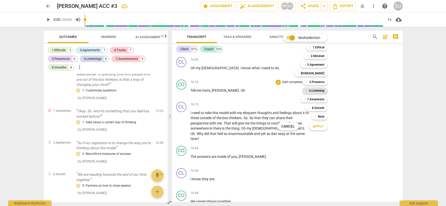
click at [304, 91] on div "✓ 6.Listening" at bounding box center [314, 91] width 25 height 6
click at [320, 125] on span "Apply" at bounding box center [318, 126] width 11 height 5
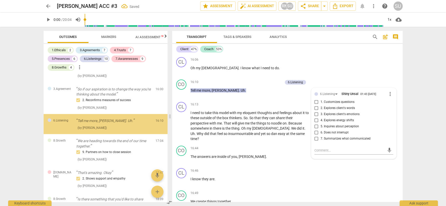
scroll to position [1686, 0]
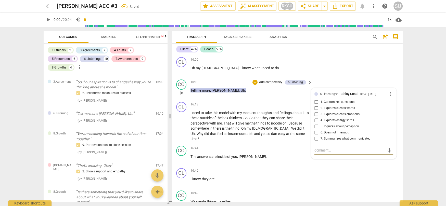
click at [316, 126] on input "5. Inquires about perception" at bounding box center [316, 127] width 8 height 6
click at [342, 58] on div "CL play_arrow pause 16:06 + Add competency keyboard_arrow_right Oh my God . I k…" at bounding box center [287, 66] width 231 height 22
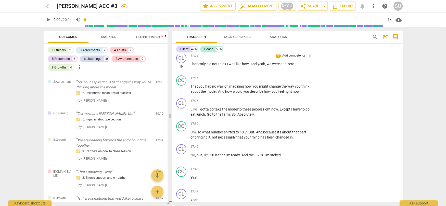
scroll to position [2713, 0]
click at [290, 76] on p "Add competency" at bounding box center [294, 78] width 24 height 5
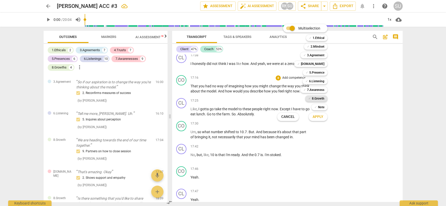
click at [309, 100] on span "✓" at bounding box center [309, 99] width 3 height 6
click at [316, 119] on span "Apply" at bounding box center [318, 117] width 11 height 5
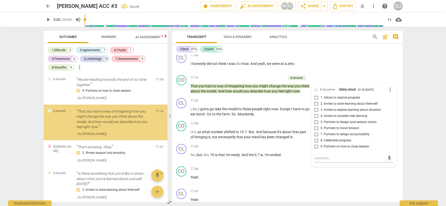
scroll to position [1752, 0]
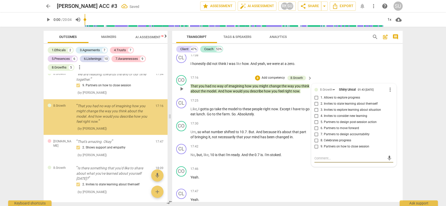
click at [316, 95] on input "1. Allows to explore progress" at bounding box center [316, 98] width 8 height 6
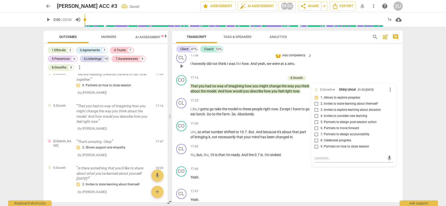
click at [337, 62] on div "CL play_arrow pause 17:08 + Add competency keyboard_arrow_right I honestly did …" at bounding box center [287, 62] width 231 height 22
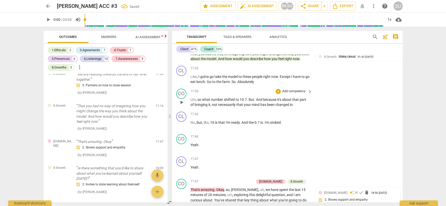
scroll to position [2747, 0]
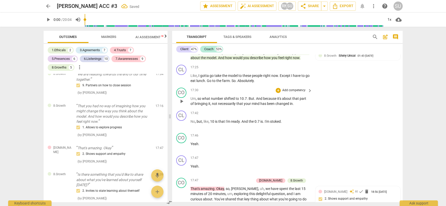
click at [290, 91] on p "Add competency" at bounding box center [294, 90] width 24 height 5
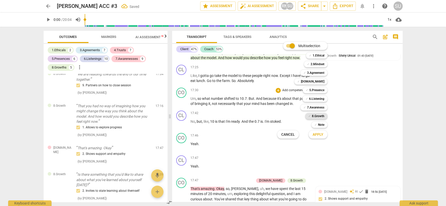
click at [309, 116] on span "✓" at bounding box center [309, 116] width 3 height 6
click at [312, 137] on button "Apply" at bounding box center [318, 134] width 19 height 9
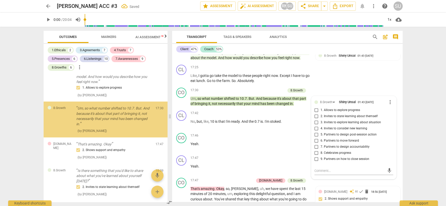
scroll to position [1795, 0]
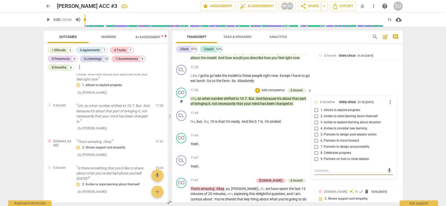
click at [390, 104] on span "more_vert" at bounding box center [390, 102] width 6 height 6
click at [392, 113] on li "Delete" at bounding box center [394, 112] width 18 height 10
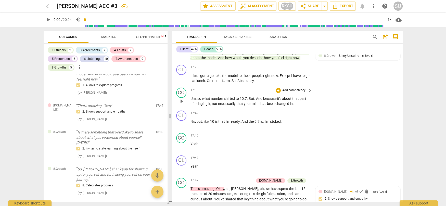
click at [296, 91] on p "Add competency" at bounding box center [294, 90] width 24 height 5
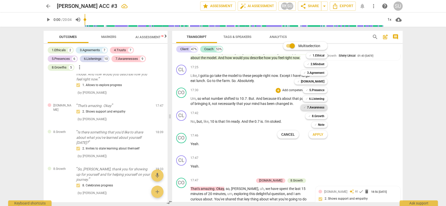
click at [317, 108] on b "7.Awareness" at bounding box center [315, 108] width 17 height 6
click at [320, 137] on span "Apply" at bounding box center [318, 134] width 11 height 5
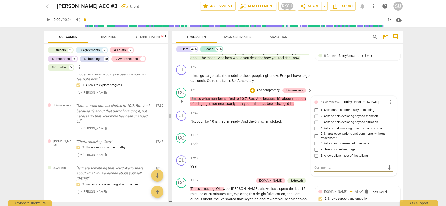
click at [387, 103] on span "more_vert" at bounding box center [390, 102] width 6 height 6
click at [389, 111] on li "Delete" at bounding box center [394, 112] width 18 height 10
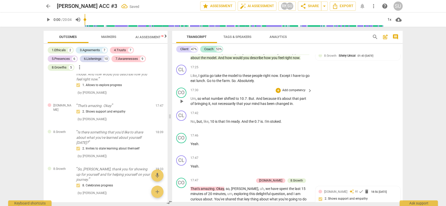
click at [290, 92] on p "Add competency" at bounding box center [294, 90] width 24 height 5
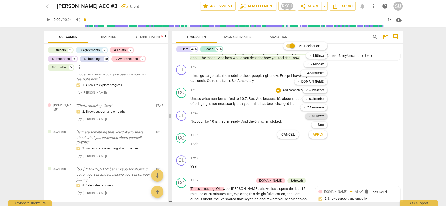
click at [317, 117] on b "8.Growth" at bounding box center [318, 116] width 12 height 6
click at [320, 138] on button "Apply" at bounding box center [318, 134] width 19 height 9
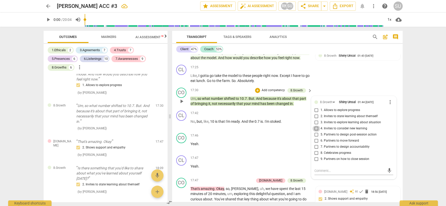
click at [316, 129] on input "4. Invites to consider new learning" at bounding box center [316, 129] width 8 height 6
click at [359, 75] on div "CL play_arrow pause 17:25 + Add competency keyboard_arrow_right Like , I gotta …" at bounding box center [287, 74] width 231 height 23
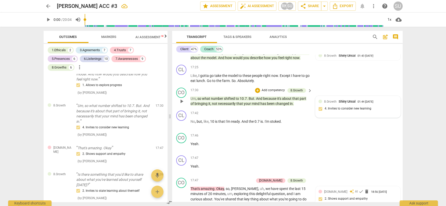
click at [320, 109] on div "8.Growth Shiny Unsal 01:44 09-20-2025 4. Invites to consider new learning" at bounding box center [358, 107] width 79 height 16
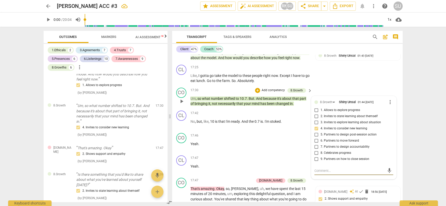
click at [317, 129] on input "4. Invites to consider new learning" at bounding box center [316, 129] width 8 height 6
click at [314, 129] on input "4. Invites to consider new learning" at bounding box center [316, 129] width 8 height 6
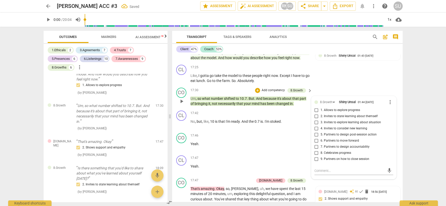
click at [315, 141] on input "6. Partners to move forward" at bounding box center [316, 141] width 8 height 6
click at [316, 143] on input "6. Partners to move forward" at bounding box center [316, 141] width 8 height 6
click at [387, 104] on span "more_vert" at bounding box center [390, 102] width 6 height 6
click at [391, 110] on li "Delete" at bounding box center [394, 112] width 18 height 10
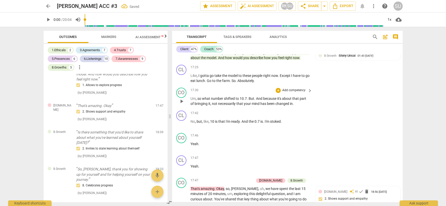
click at [290, 91] on p "Add competency" at bounding box center [294, 90] width 24 height 5
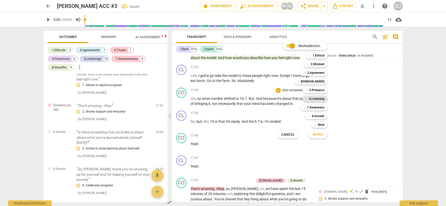
click at [313, 99] on b "6.Listening" at bounding box center [316, 99] width 15 height 6
click at [321, 134] on span "Apply" at bounding box center [318, 134] width 11 height 5
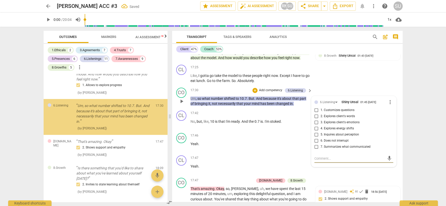
click at [316, 134] on input "5. Inquires about perception" at bounding box center [316, 135] width 8 height 6
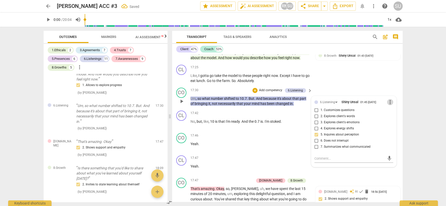
click at [388, 102] on span "more_vert" at bounding box center [390, 102] width 6 height 6
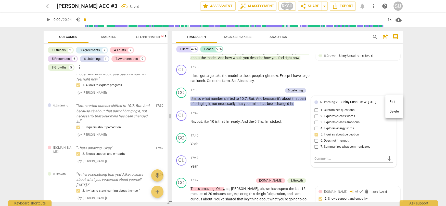
click at [391, 112] on li "Delete" at bounding box center [394, 112] width 18 height 10
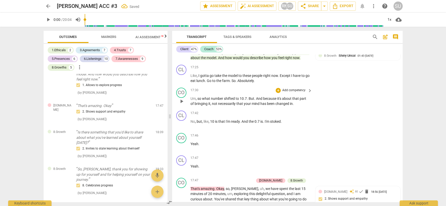
click at [291, 90] on p "Add competency" at bounding box center [294, 90] width 24 height 5
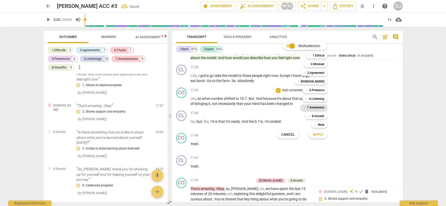
click at [310, 107] on b "7.Awareness" at bounding box center [315, 108] width 17 height 6
click at [320, 132] on button "Apply" at bounding box center [318, 134] width 19 height 9
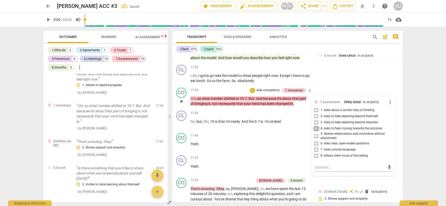
click at [316, 129] on input "4. Asks to help moving towards the outcome" at bounding box center [316, 129] width 8 height 6
click at [334, 81] on div "CL play_arrow pause 17:25 + Add competency keyboard_arrow_right Like , I gotta …" at bounding box center [287, 74] width 231 height 23
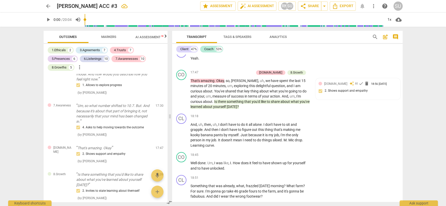
scroll to position [2857, 0]
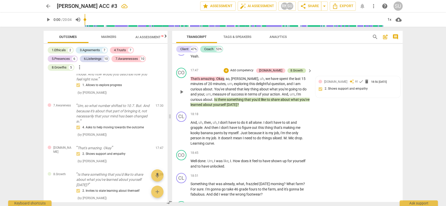
click at [295, 71] on div "8.Growth" at bounding box center [296, 70] width 12 height 5
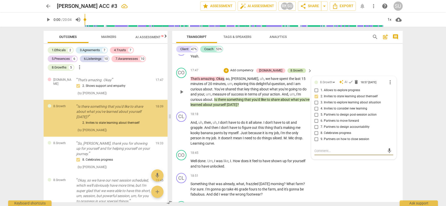
scroll to position [1864, 0]
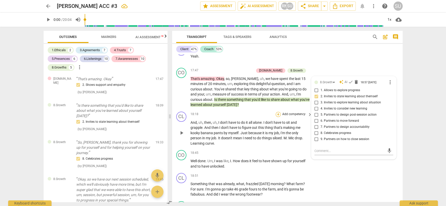
click at [278, 115] on div "+" at bounding box center [278, 114] width 5 height 5
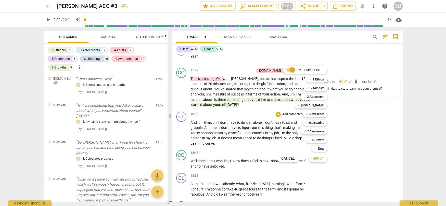
click at [252, 112] on div at bounding box center [223, 103] width 446 height 206
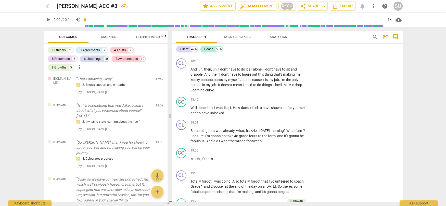
scroll to position [2918, 0]
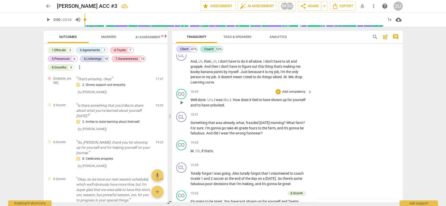
click at [303, 91] on p "Add competency" at bounding box center [294, 92] width 24 height 5
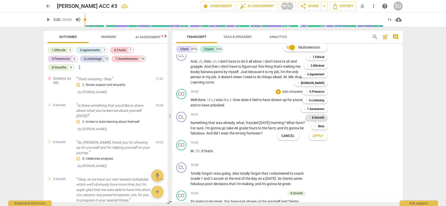
click at [319, 117] on b "8.Growth" at bounding box center [318, 118] width 12 height 6
click at [320, 137] on span "Apply" at bounding box center [318, 136] width 11 height 5
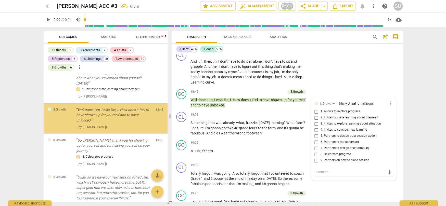
scroll to position [1898, 0]
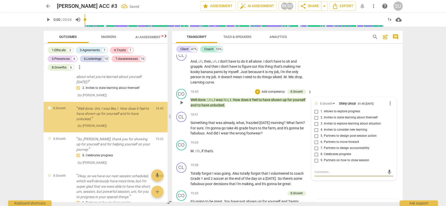
click at [316, 154] on input "8. Celebrates progress" at bounding box center [316, 154] width 8 height 6
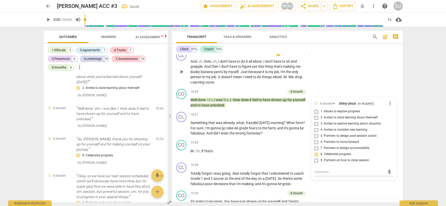
click at [344, 83] on div "CL play_arrow pause 18:18 + Add competency keyboard_arrow_right And , uh , then…" at bounding box center [287, 67] width 231 height 39
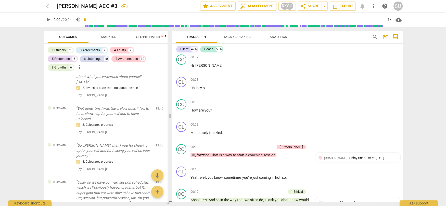
scroll to position [0, 0]
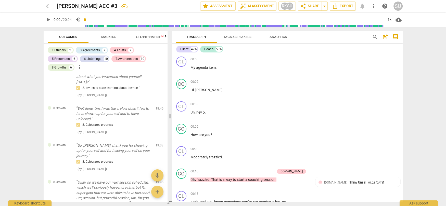
click at [397, 35] on span "comment" at bounding box center [395, 37] width 6 height 6
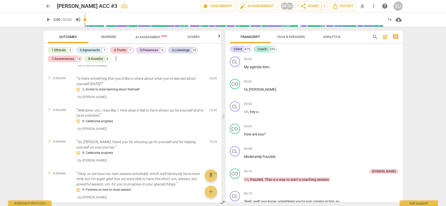
click at [385, 37] on span "post_add" at bounding box center [385, 37] width 6 height 6
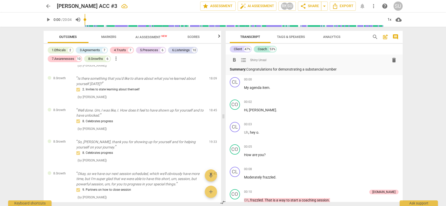
click at [316, 70] on p "Summary: Congratulations for demonstrating a substancial number" at bounding box center [314, 69] width 169 height 5
click at [322, 69] on p "Summary: Congratulations for demonstrating a substancial number" at bounding box center [314, 69] width 169 height 5
click at [321, 69] on p "Summary: Congratulations for demonstrating a substancial number" at bounding box center [314, 69] width 169 height 5
click at [320, 70] on p "Summary: Congratulations for demonstrating a substancial number" at bounding box center [314, 69] width 169 height 5
click at [341, 69] on p "Summary: Congratulations for demonstrating a substantial number" at bounding box center [314, 69] width 169 height 5
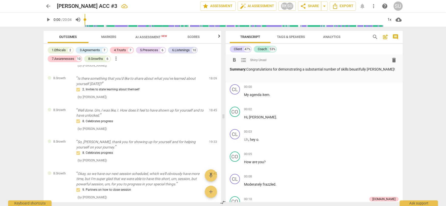
click at [359, 70] on p "Summary: Congratulations for demonstrating a substantial number of skills beuat…" at bounding box center [314, 69] width 169 height 5
click at [381, 70] on p "Summary: Congratulations for demonstrating a substantial number of skills beaut…" at bounding box center [314, 69] width 169 height 5
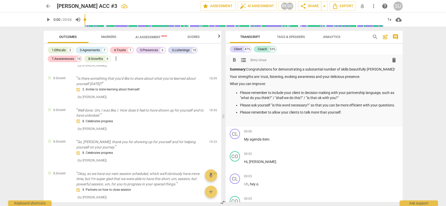
click at [380, 69] on p "Summary: Congratulations for demonstrating a substantial number of skills beaut…" at bounding box center [314, 69] width 169 height 5
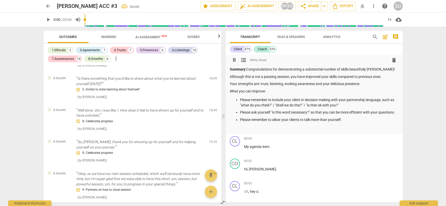
click at [348, 121] on p "Please remember to allow your clients to talk more than yourself." at bounding box center [319, 119] width 159 height 5
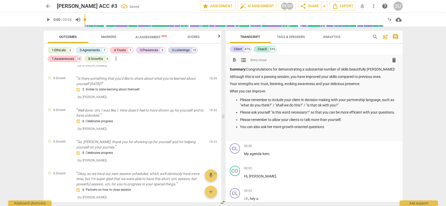
click at [301, 128] on p "You can also ask her more growth-orianted questions" at bounding box center [319, 126] width 159 height 5
click at [316, 129] on div "Summary: Congratulations for demonstrating a substantial number of skills beaut…" at bounding box center [314, 103] width 169 height 72
click at [316, 126] on p "You can also ask her more oriented questions" at bounding box center [319, 126] width 159 height 5
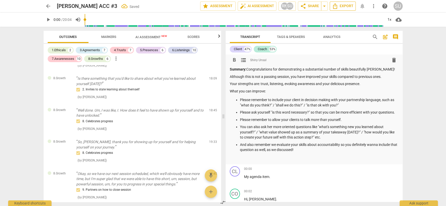
click at [346, 7] on span "Export" at bounding box center [342, 6] width 21 height 6
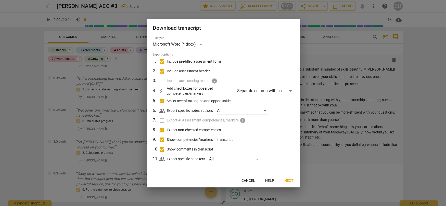
click at [286, 180] on span "Next" at bounding box center [288, 181] width 9 height 5
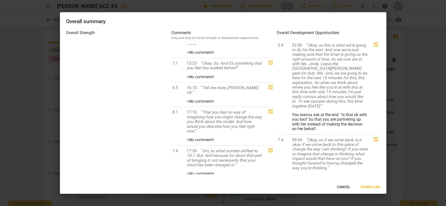
scroll to position [1187, 0]
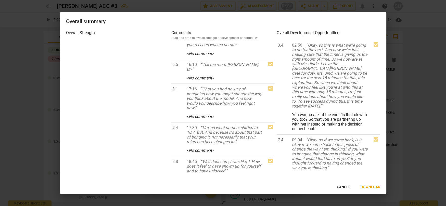
click at [368, 188] on span "Download" at bounding box center [371, 187] width 20 height 5
